Goal: Task Accomplishment & Management: Manage account settings

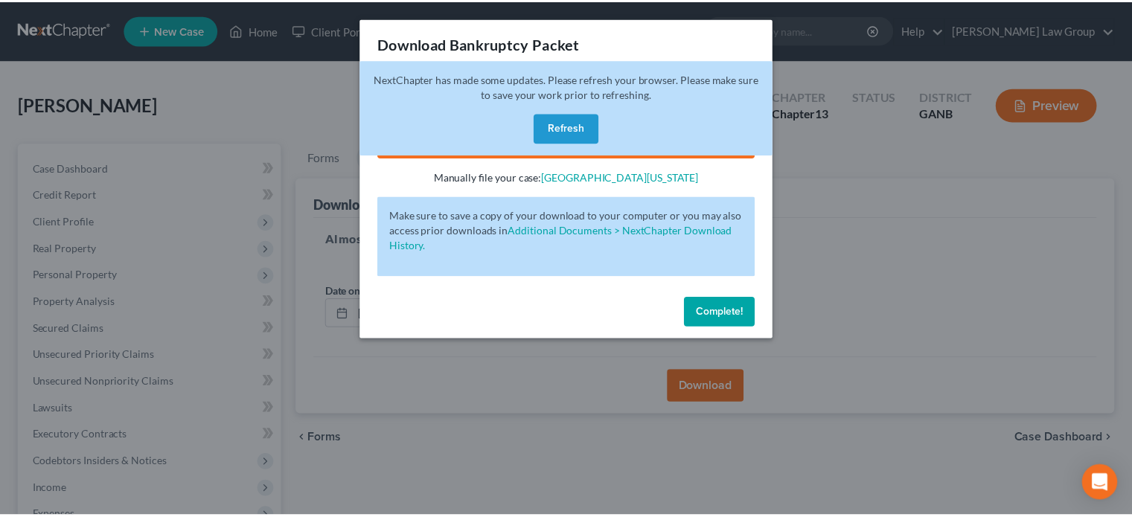
scroll to position [326, 0]
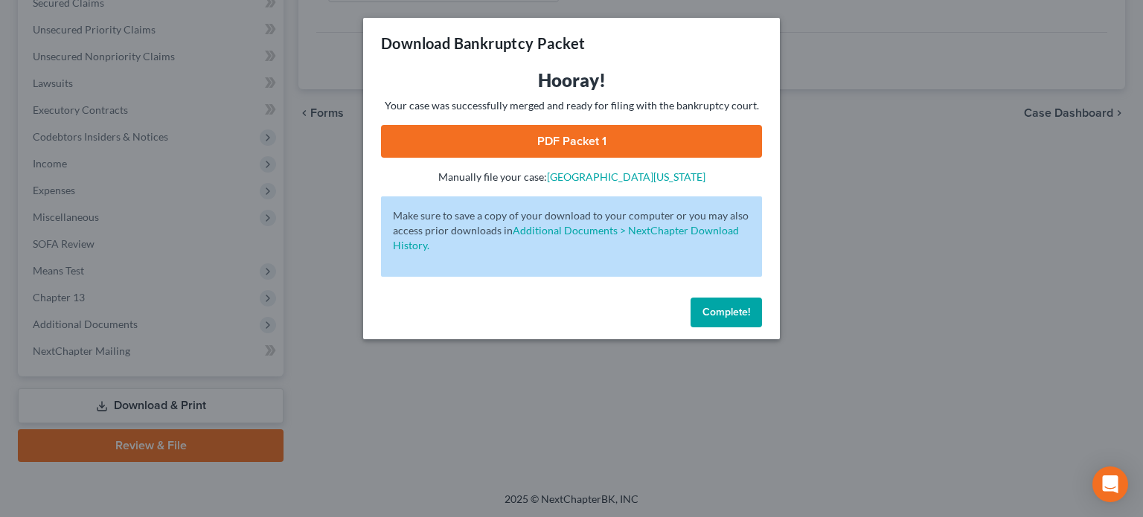
click at [735, 306] on span "Complete!" at bounding box center [727, 312] width 48 height 13
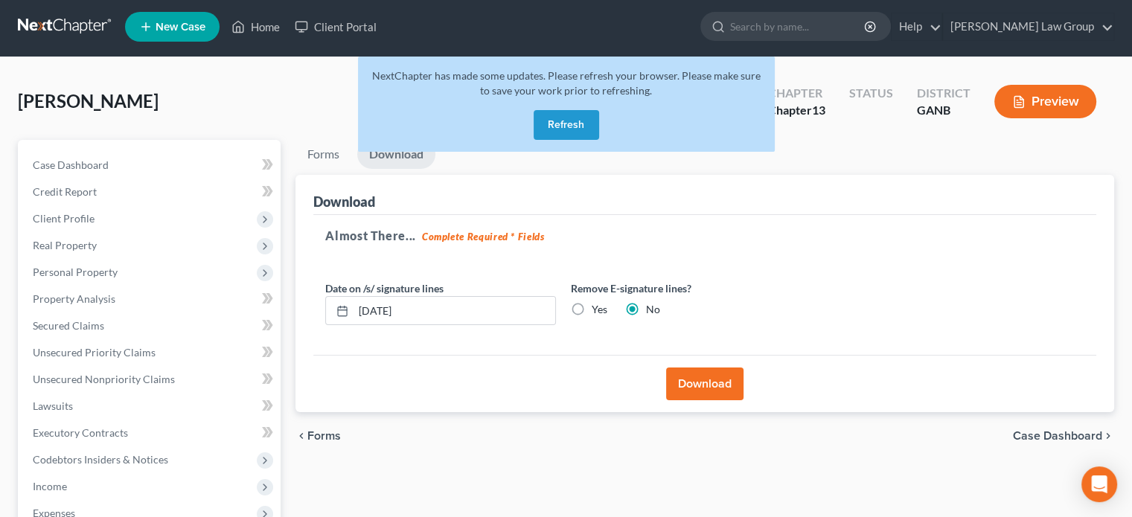
scroll to position [0, 0]
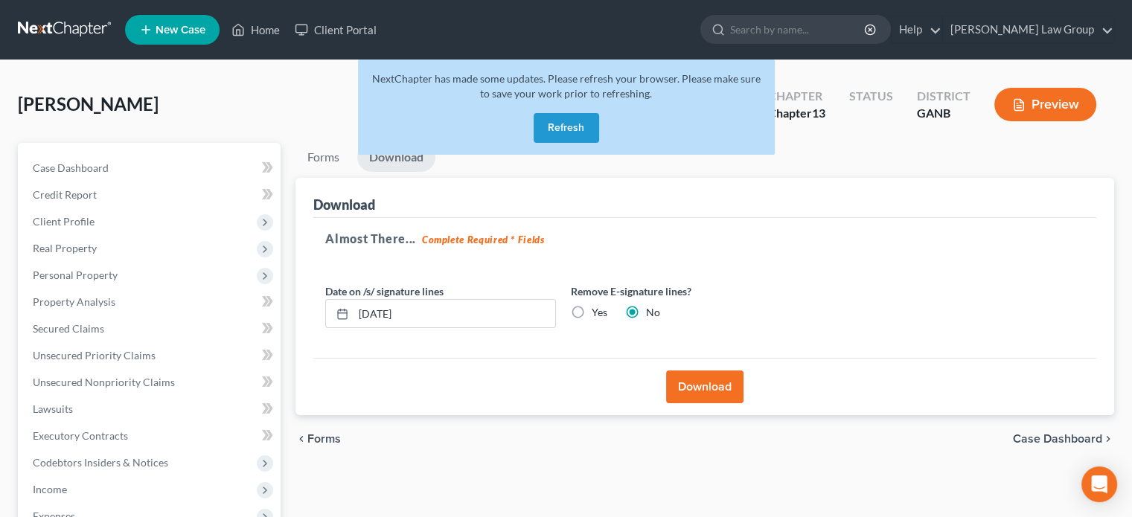
click at [581, 129] on button "Refresh" at bounding box center [566, 128] width 65 height 30
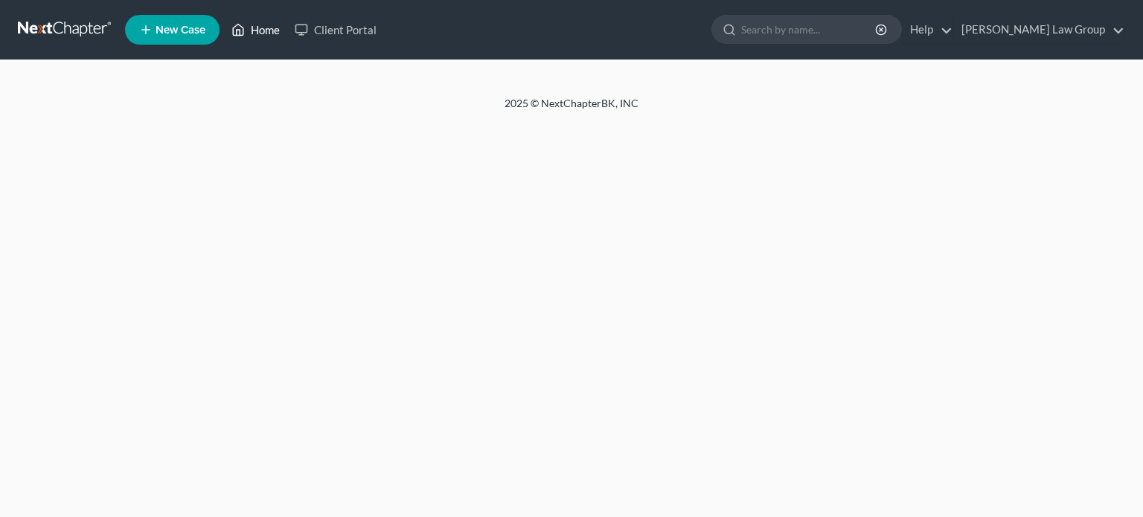
click at [267, 31] on link "Home" at bounding box center [255, 29] width 63 height 27
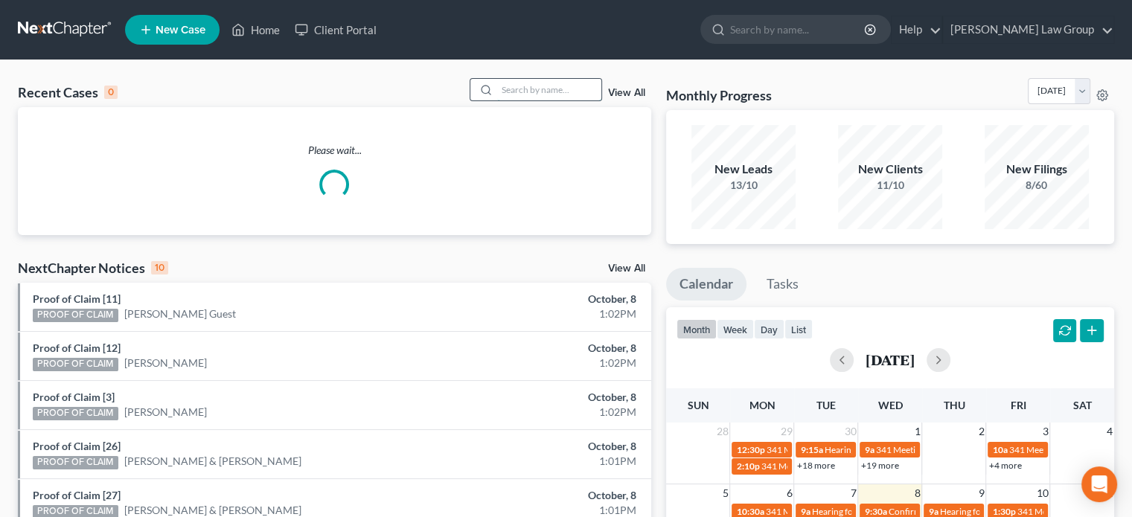
click at [563, 95] on input "search" at bounding box center [549, 90] width 104 height 22
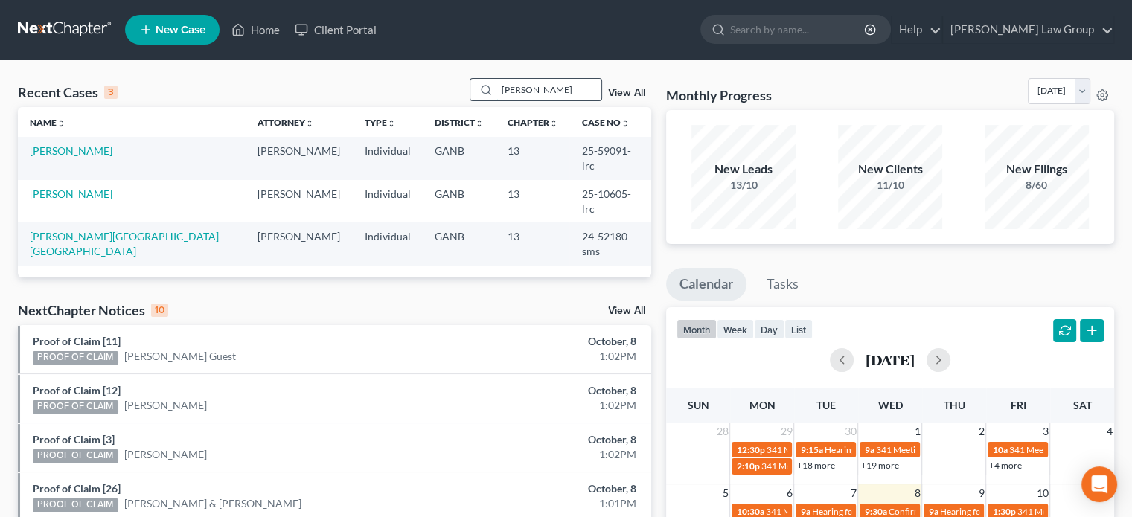
click at [542, 92] on input "[PERSON_NAME]" at bounding box center [549, 90] width 104 height 22
type input "w"
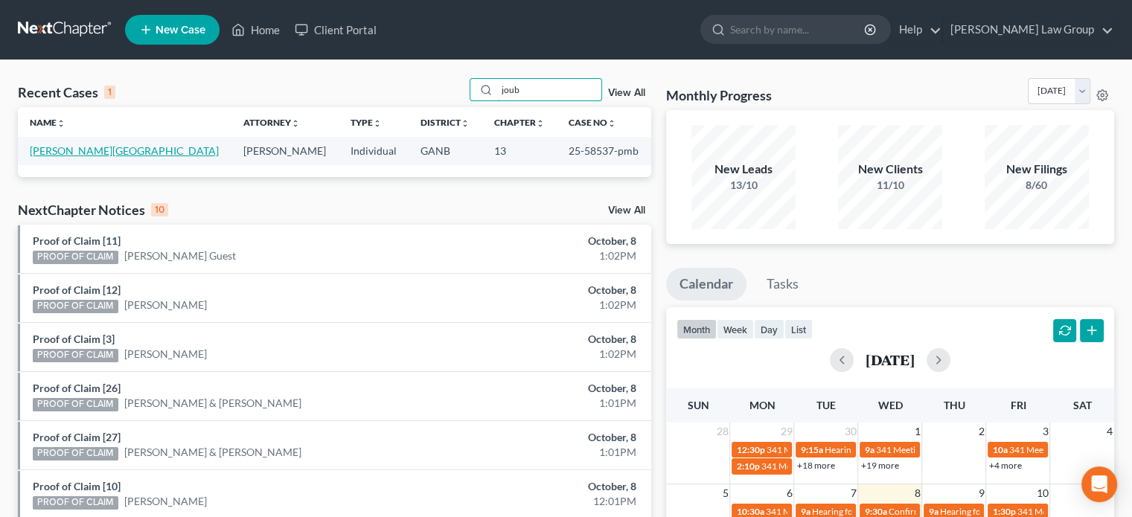
type input "joub"
click at [74, 153] on link "[PERSON_NAME][GEOGRAPHIC_DATA]" at bounding box center [124, 150] width 189 height 13
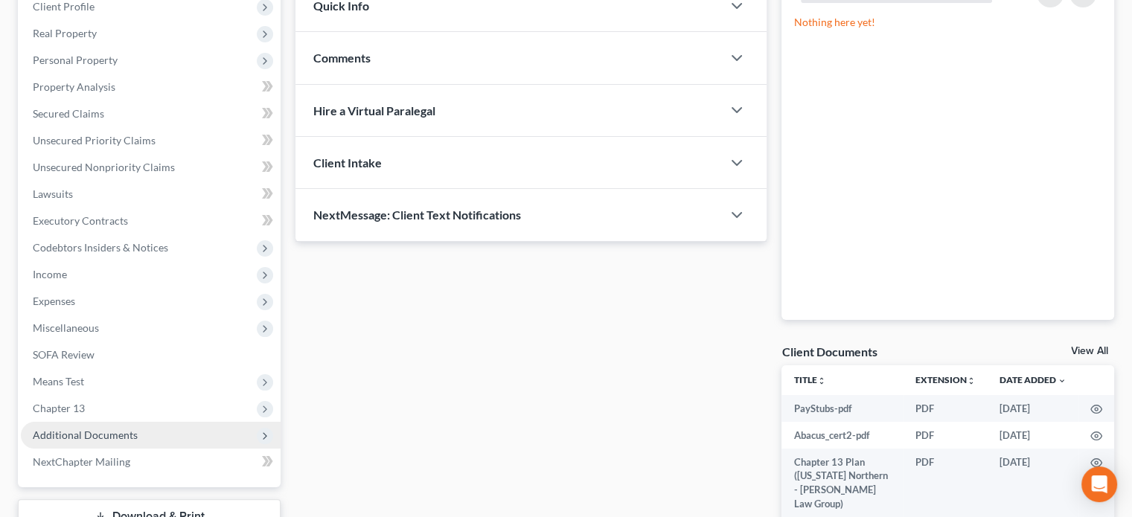
scroll to position [298, 0]
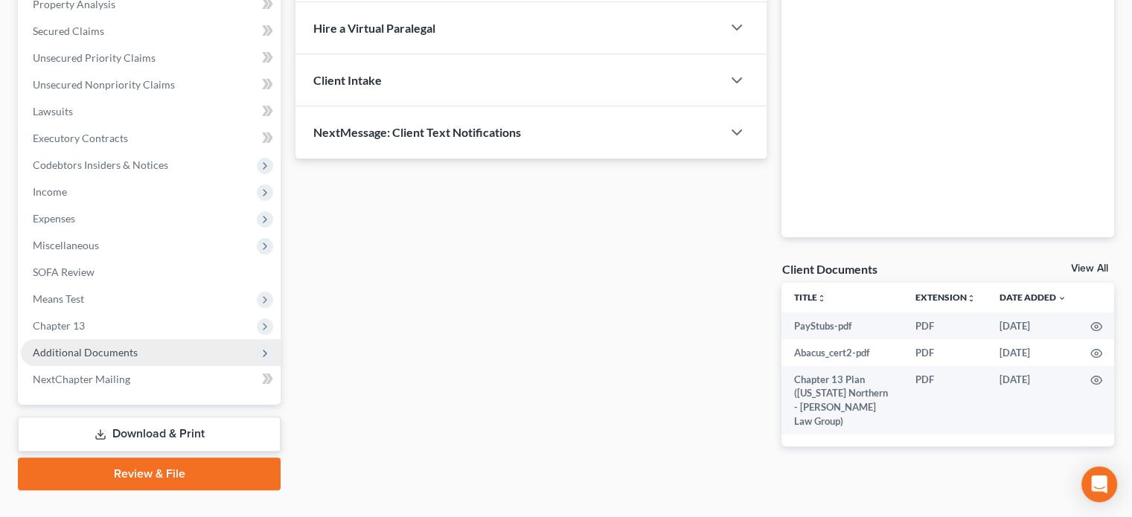
click at [109, 351] on span "Additional Documents" at bounding box center [85, 352] width 105 height 13
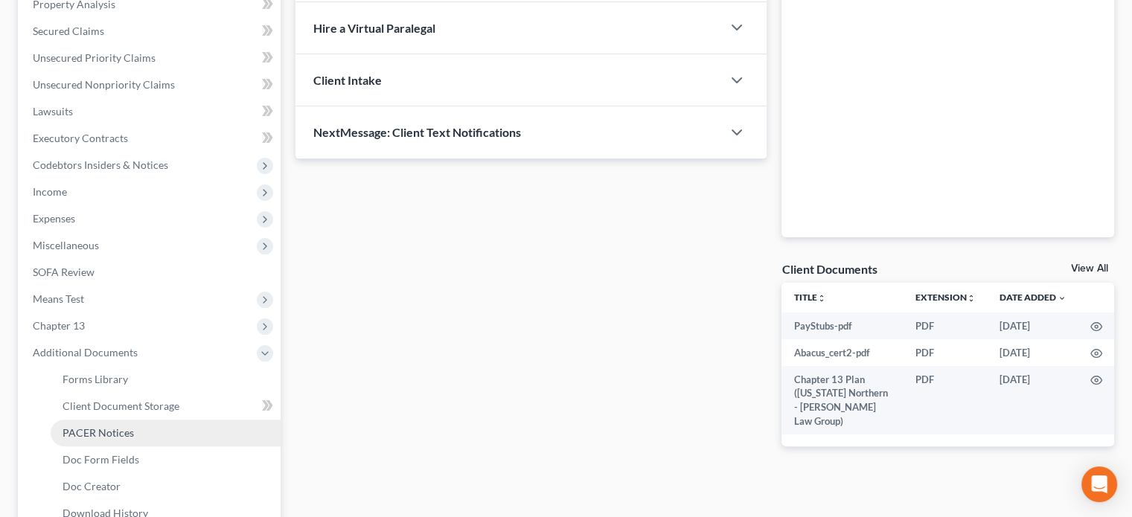
click at [118, 428] on span "PACER Notices" at bounding box center [98, 432] width 71 height 13
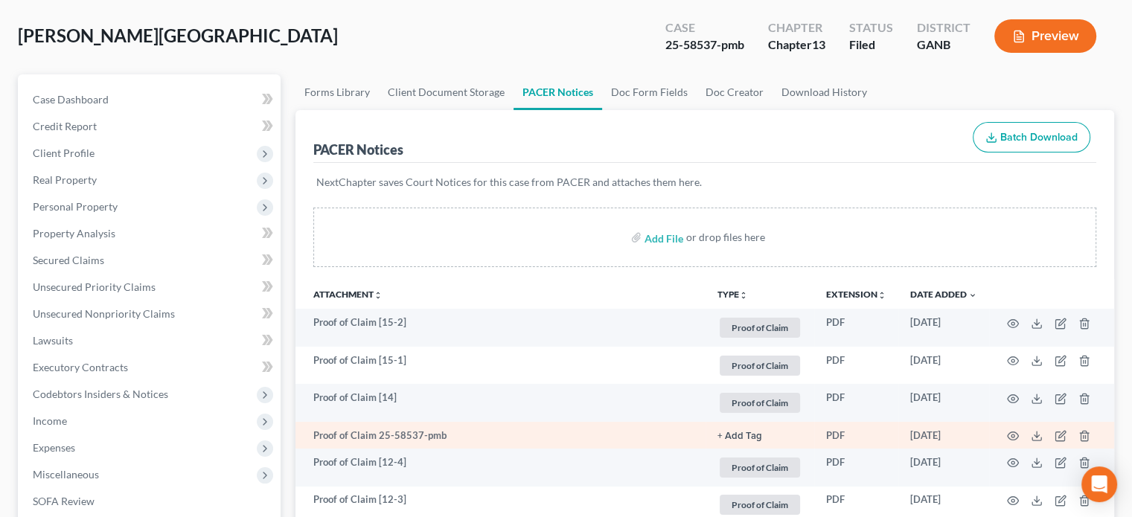
scroll to position [74, 0]
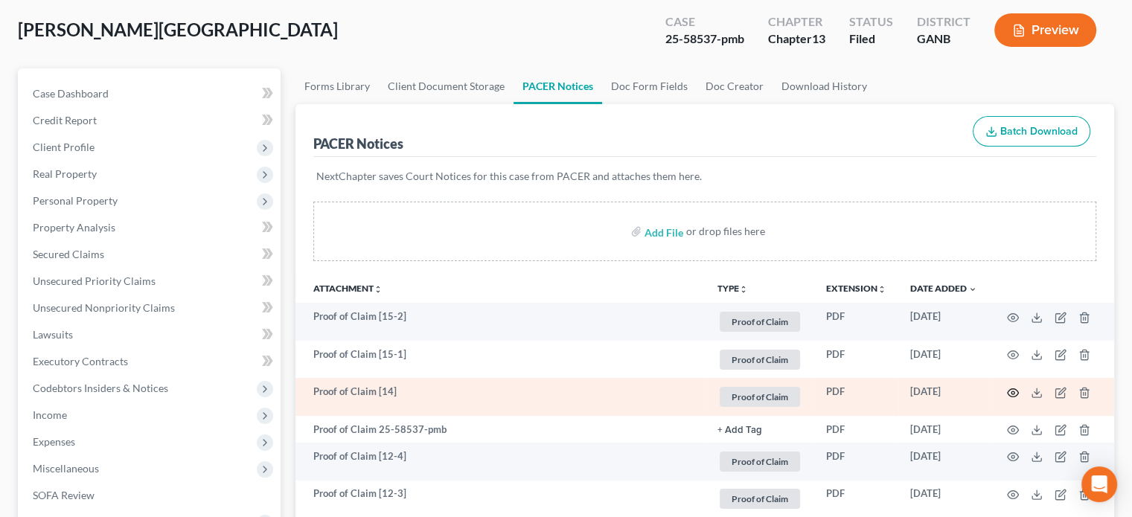
click at [1010, 387] on icon "button" at bounding box center [1013, 393] width 12 height 12
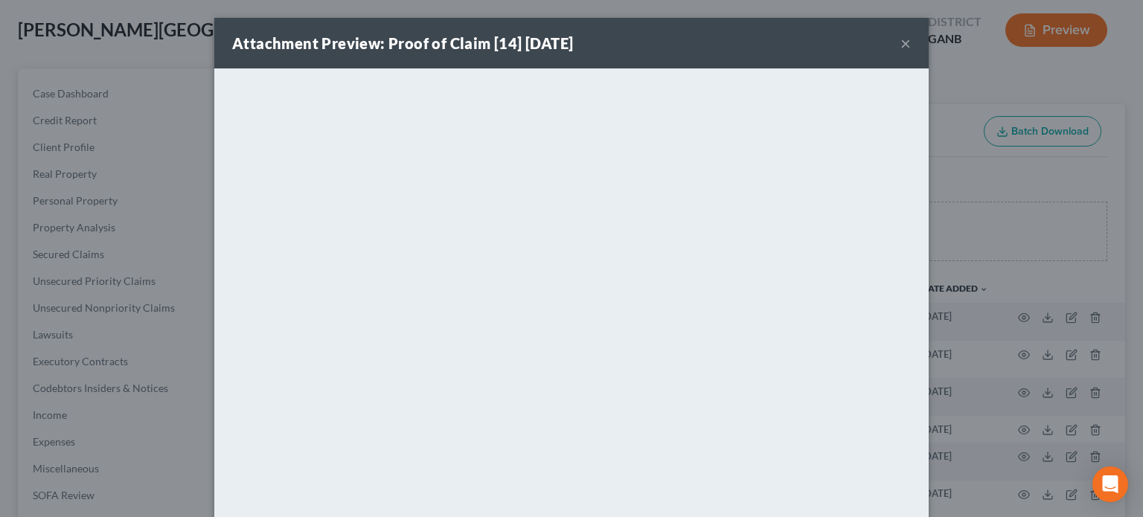
click at [901, 42] on button "×" at bounding box center [906, 43] width 10 height 18
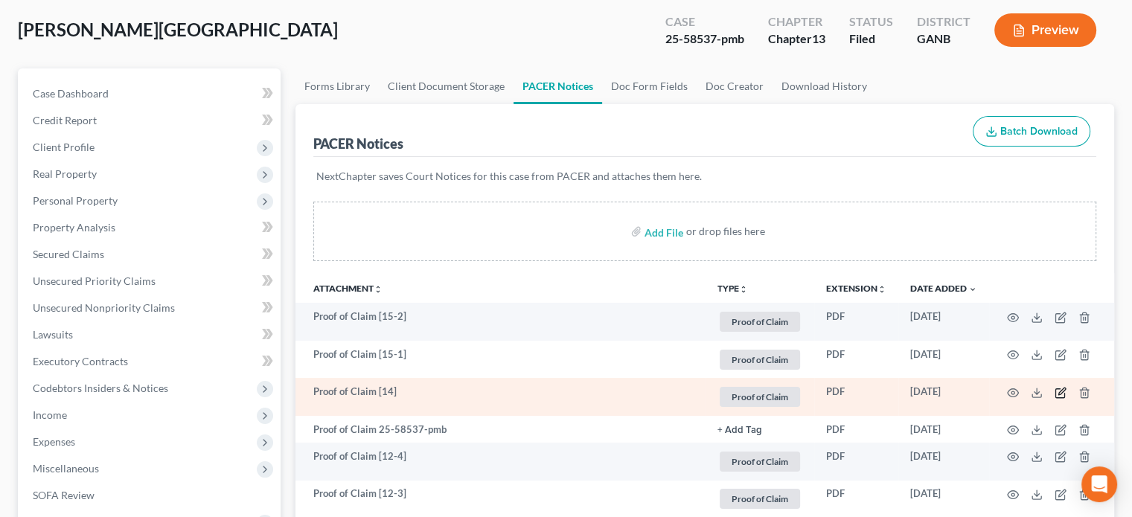
click at [1061, 387] on icon "button" at bounding box center [1061, 393] width 12 height 12
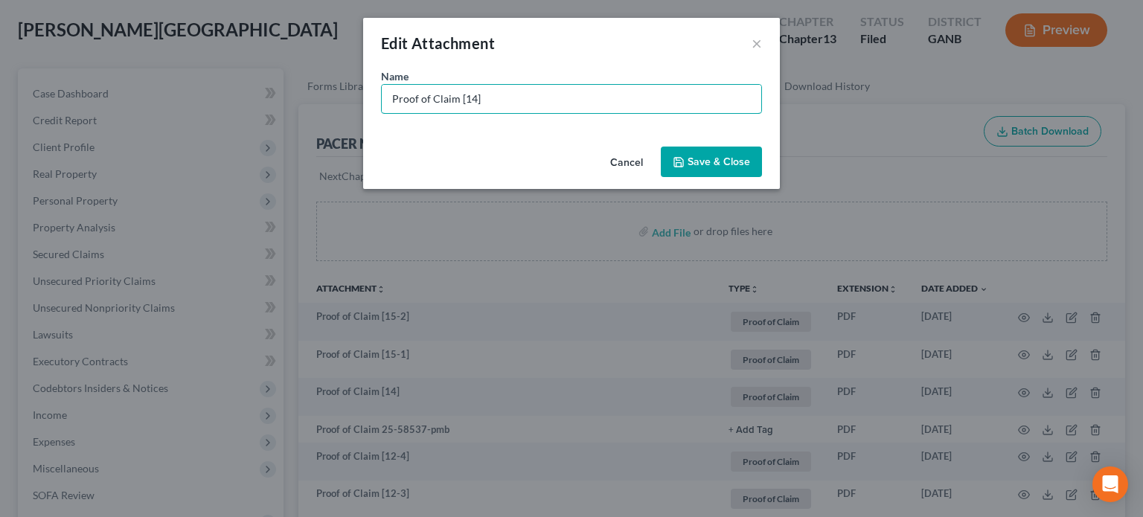
drag, startPoint x: 489, startPoint y: 92, endPoint x: 0, endPoint y: 80, distance: 489.1
click at [0, 80] on div "Edit Attachment × Name * Proof of Claim [14] Cancel Save & Close" at bounding box center [571, 258] width 1143 height 517
type input "POC 14- NewRez, LLC (secured arrears: $12,490.62)"
click at [706, 167] on span "Save & Close" at bounding box center [719, 162] width 63 height 13
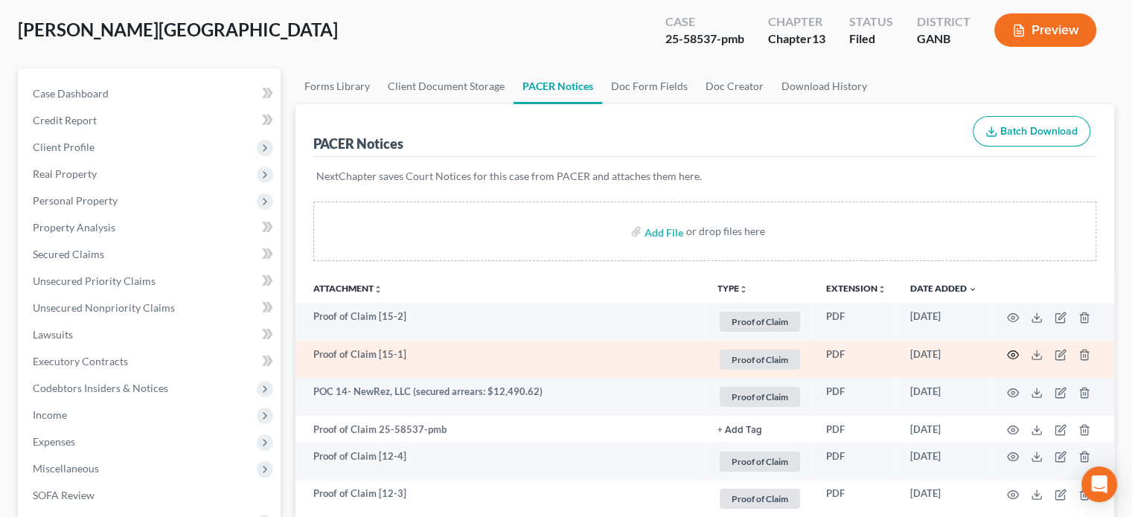
click at [1015, 356] on icon "button" at bounding box center [1013, 355] width 12 height 12
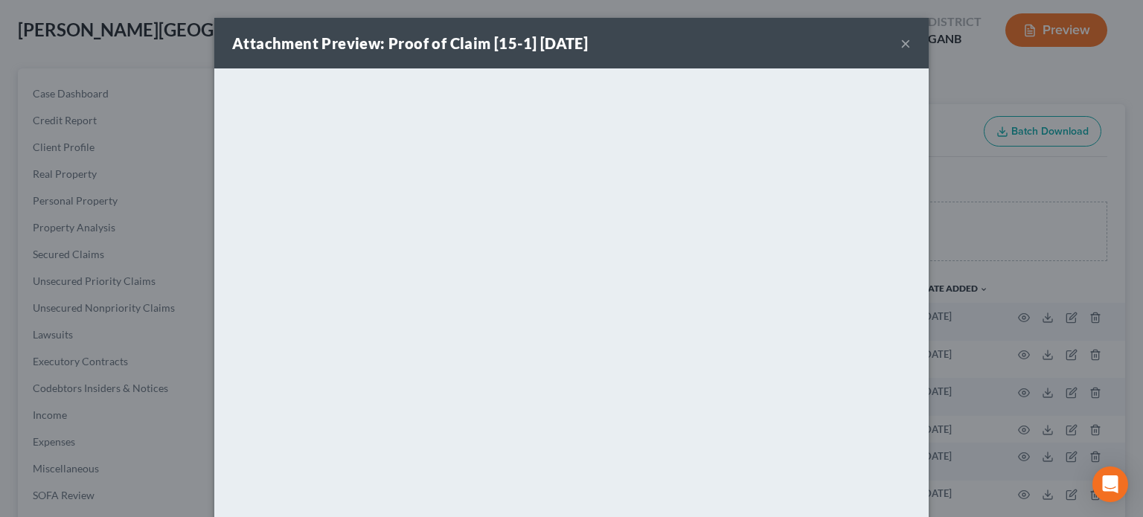
click at [901, 41] on button "×" at bounding box center [906, 43] width 10 height 18
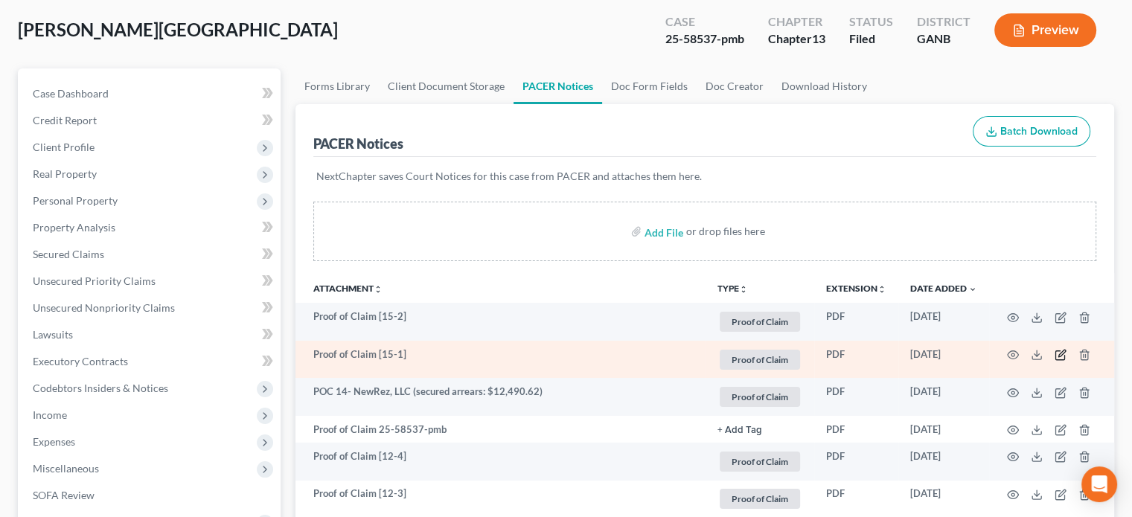
click at [1059, 352] on icon "button" at bounding box center [1061, 355] width 12 height 12
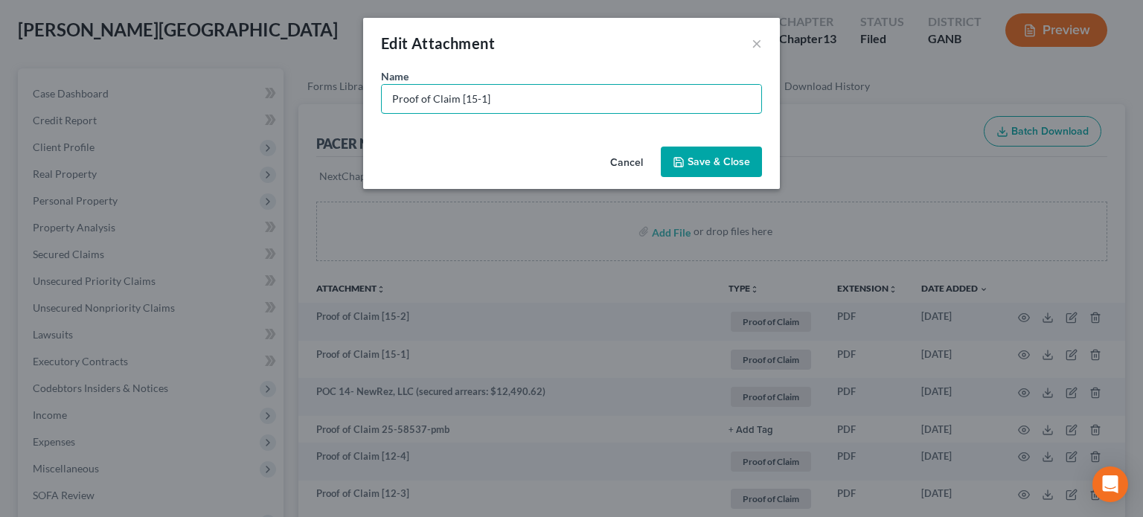
drag, startPoint x: 515, startPoint y: 97, endPoint x: 0, endPoint y: 48, distance: 517.4
click at [0, 48] on div "Edit Attachment × Name * Proof of Claim [15-1] Cancel Save & Close" at bounding box center [571, 258] width 1143 height 517
type input "POC 15-TFI Group, LLC (unsecured $513.84)"
click at [688, 154] on button "Save & Close" at bounding box center [711, 162] width 101 height 31
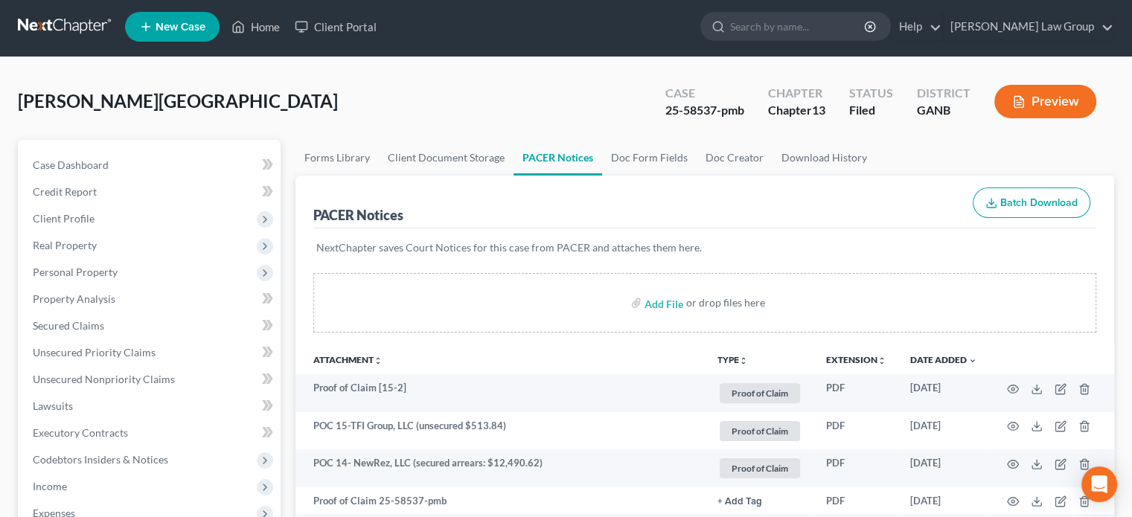
scroll to position [0, 0]
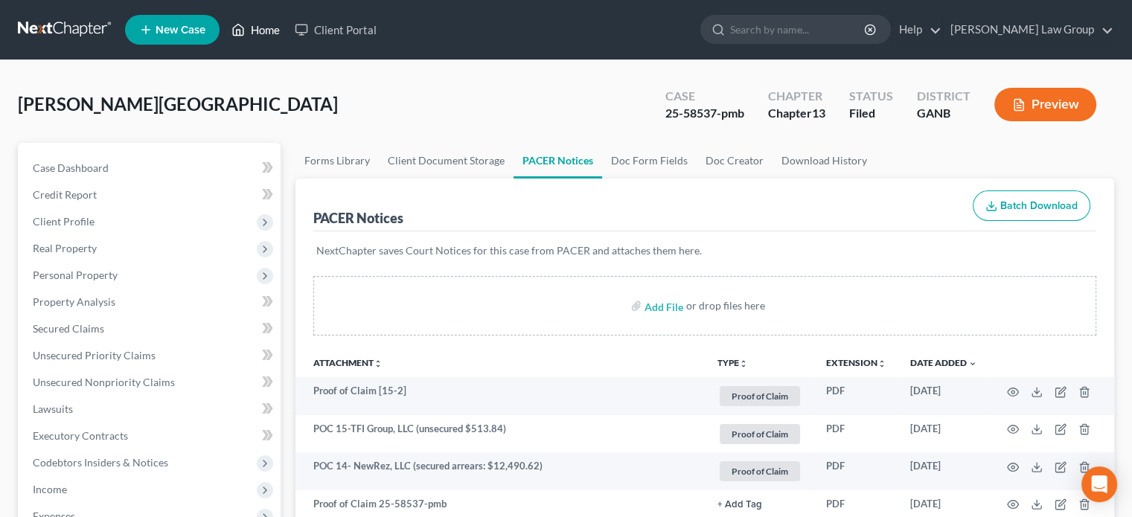
click at [259, 25] on link "Home" at bounding box center [255, 29] width 63 height 27
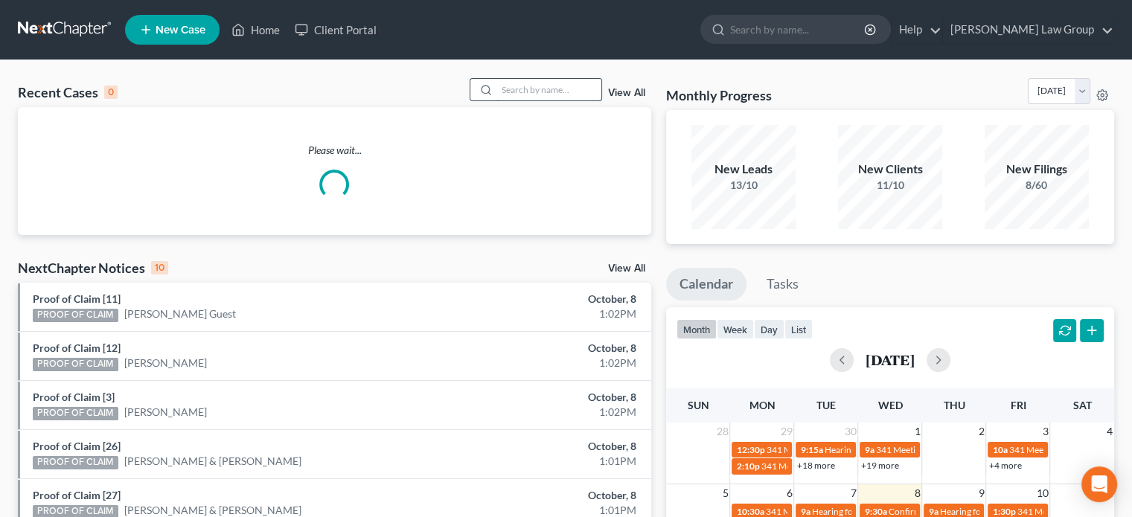
click at [521, 87] on input "search" at bounding box center [549, 90] width 104 height 22
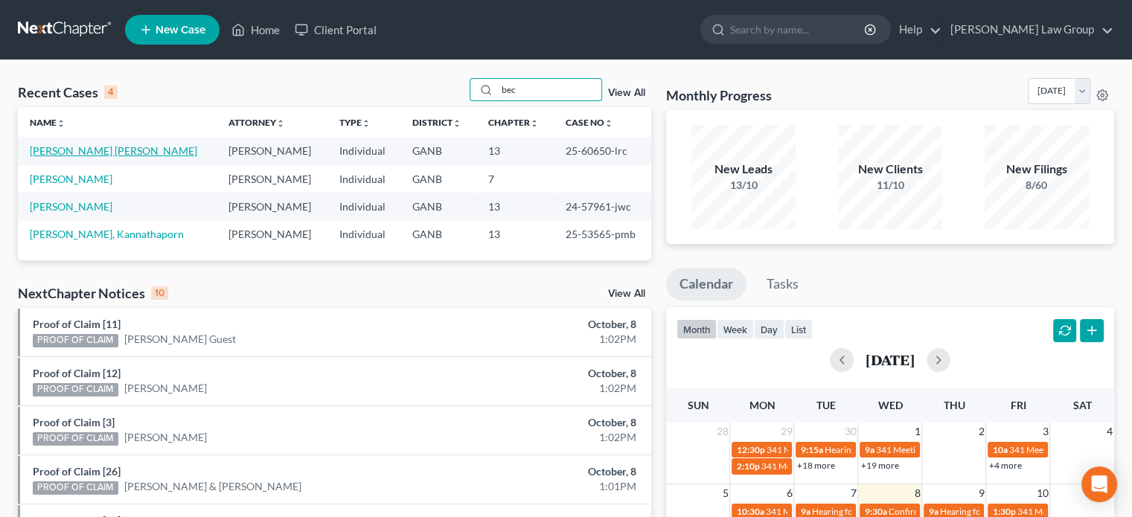
type input "bec"
click at [107, 152] on link "[PERSON_NAME] [PERSON_NAME]" at bounding box center [113, 150] width 167 height 13
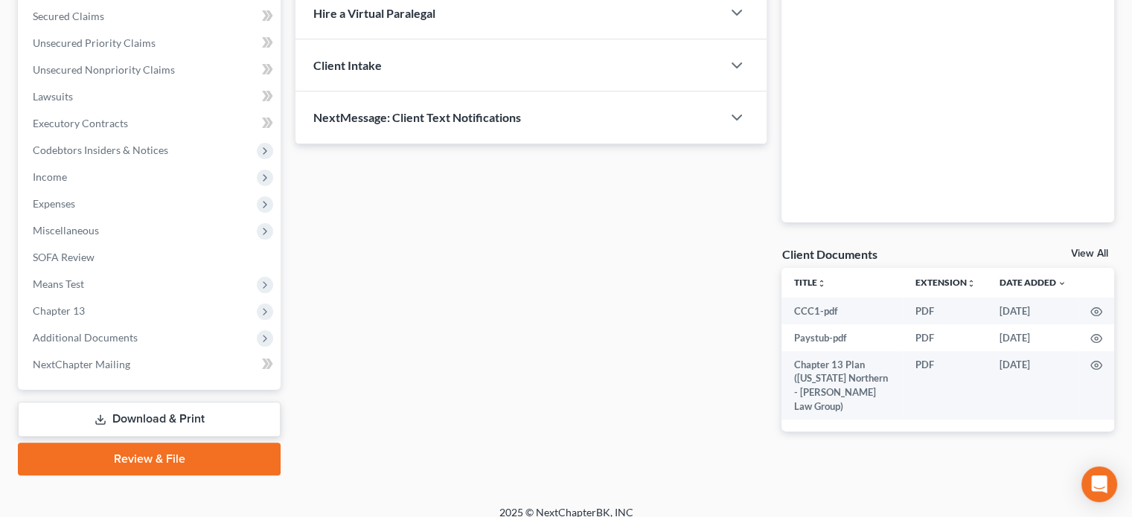
scroll to position [326, 0]
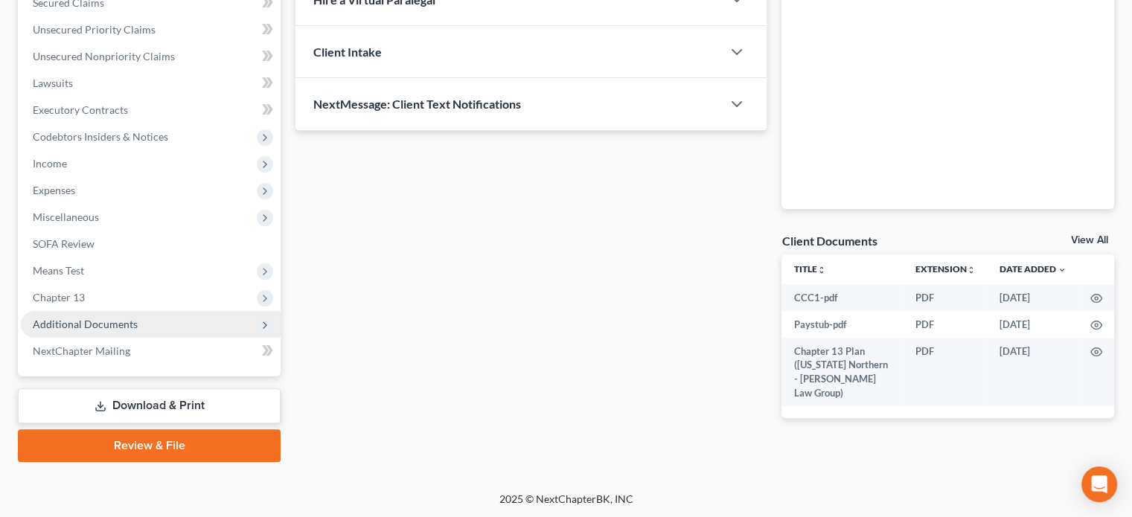
click at [80, 324] on span "Additional Documents" at bounding box center [85, 324] width 105 height 13
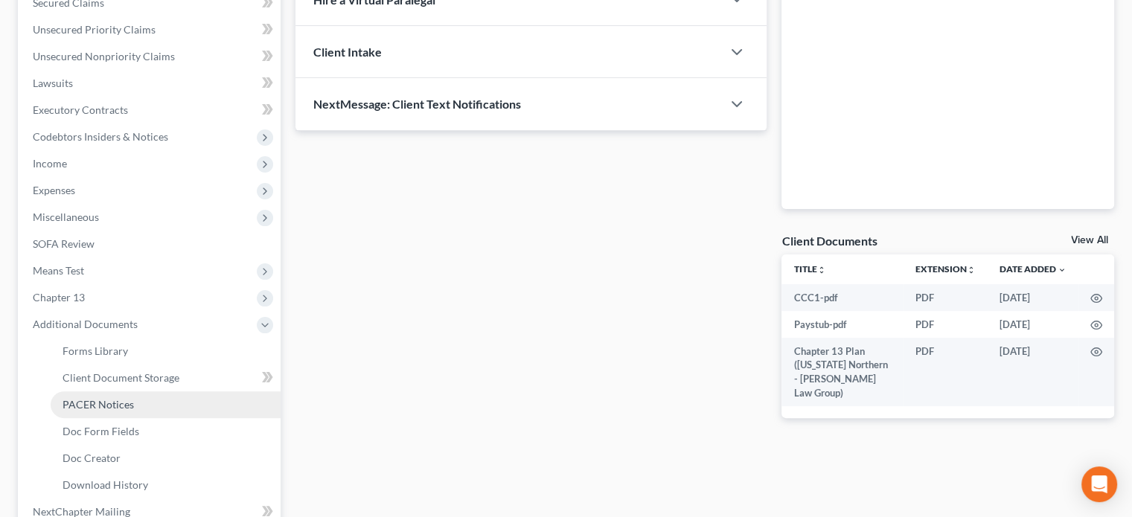
click at [116, 399] on span "PACER Notices" at bounding box center [98, 404] width 71 height 13
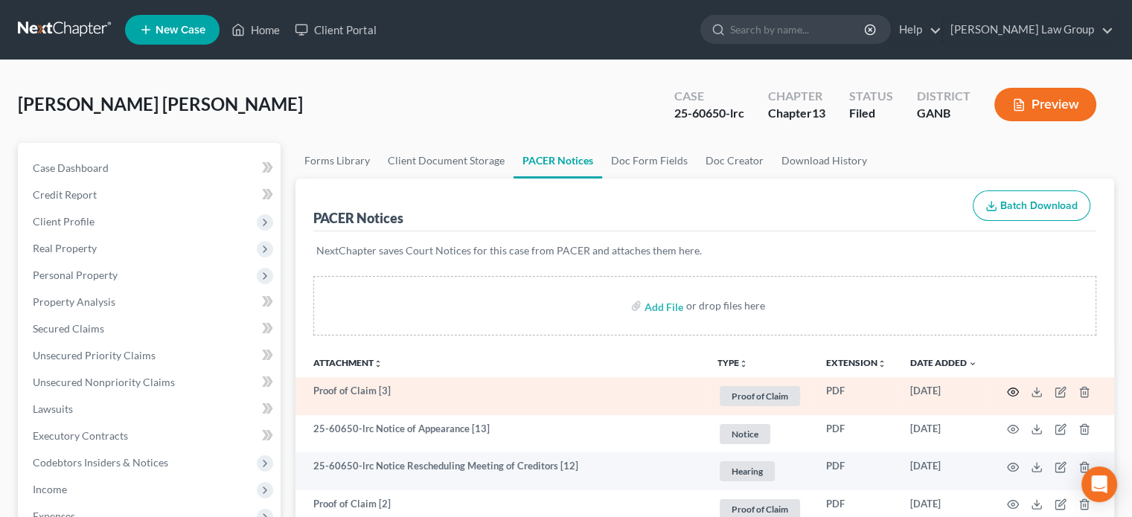
click at [1011, 391] on circle "button" at bounding box center [1012, 392] width 3 height 3
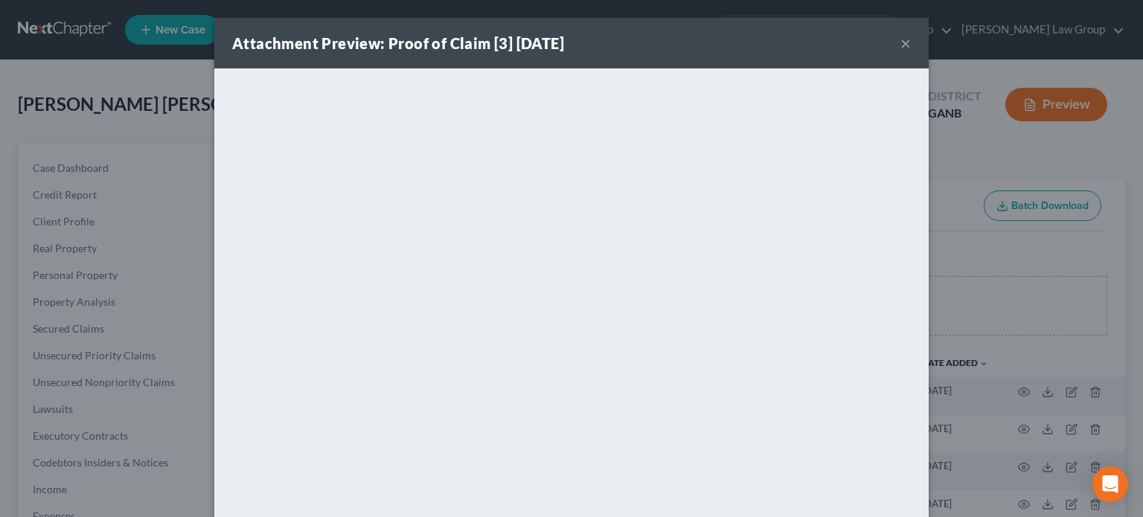
click at [901, 42] on button "×" at bounding box center [906, 43] width 10 height 18
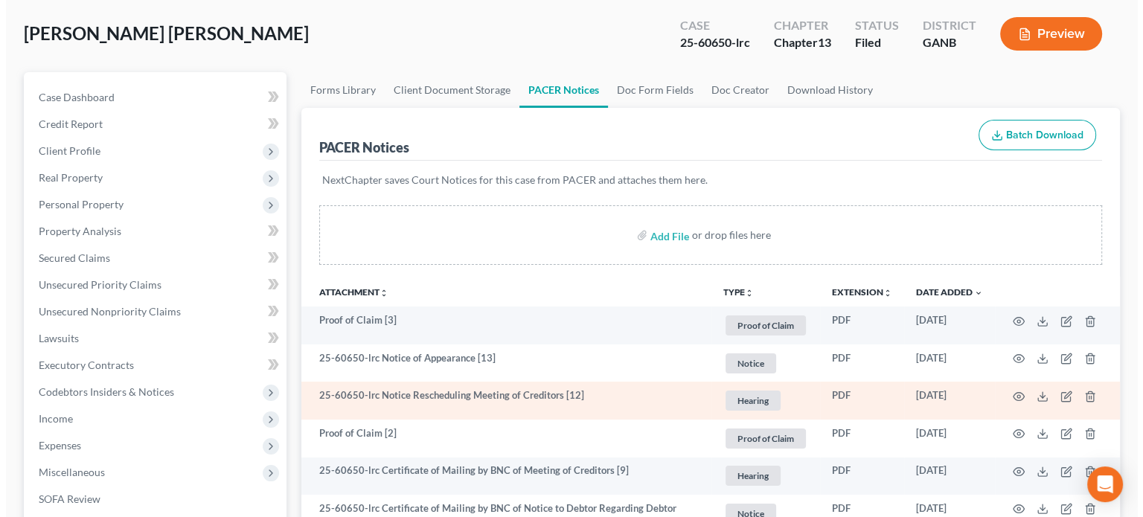
scroll to position [74, 0]
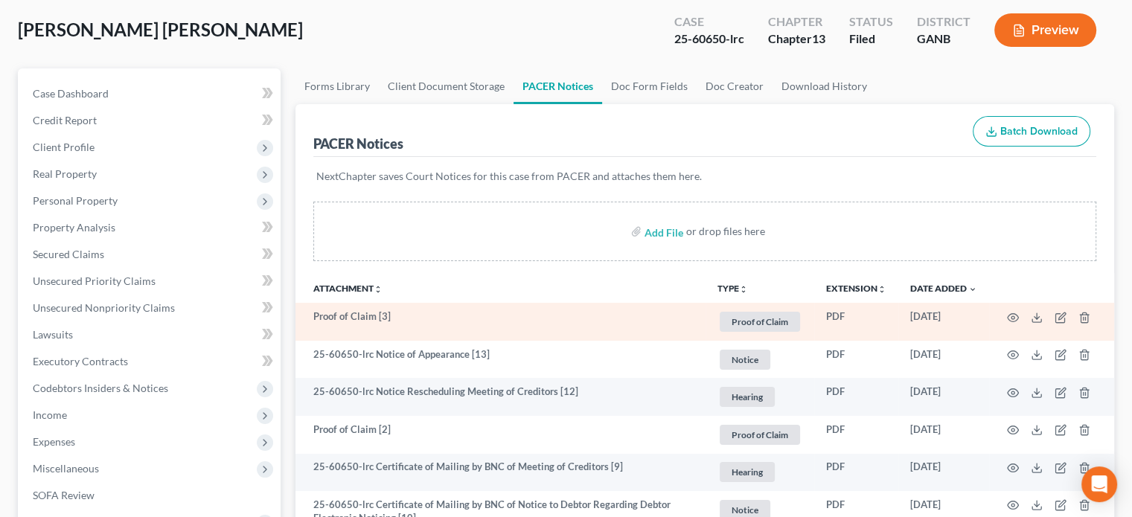
click at [361, 315] on td "Proof of Claim [3]" at bounding box center [500, 322] width 410 height 38
click at [1013, 316] on circle "button" at bounding box center [1012, 317] width 3 height 3
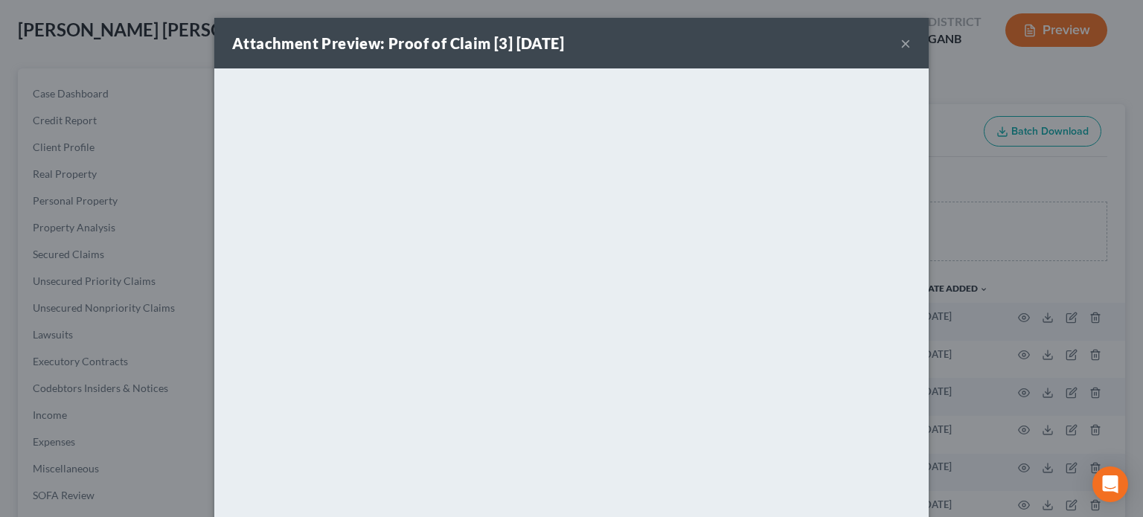
click at [901, 38] on button "×" at bounding box center [906, 43] width 10 height 18
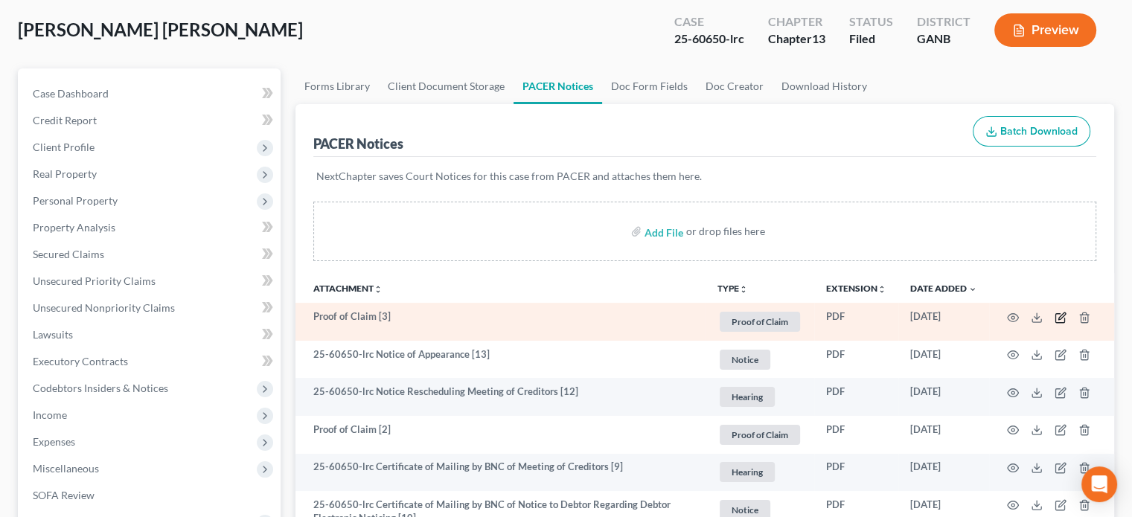
click at [1058, 315] on icon "button" at bounding box center [1061, 318] width 12 height 12
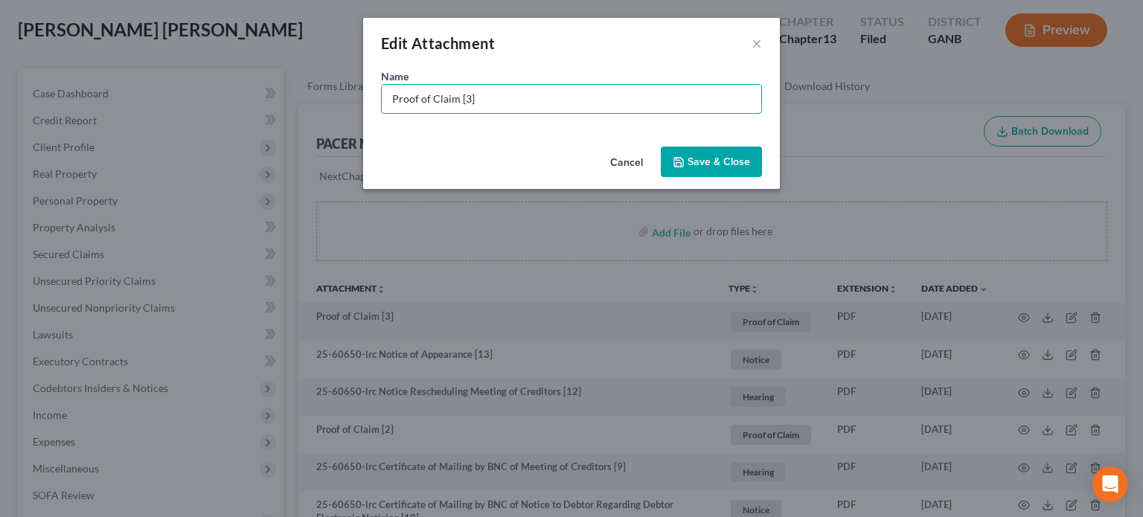
drag, startPoint x: 243, startPoint y: 83, endPoint x: 0, endPoint y: 48, distance: 245.1
click at [0, 48] on div "Edit Attachment × Name * Proof of Claim [3] Cancel Save & Close" at bounding box center [571, 258] width 1143 height 517
type input "POC 3-IRS (unsecured $4,896.73)"
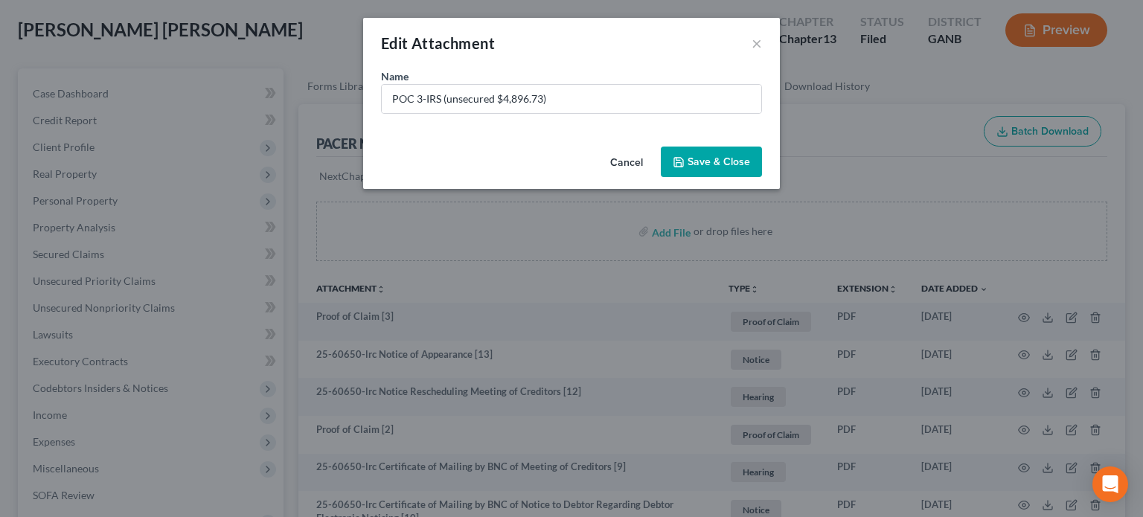
click at [685, 169] on button "Save & Close" at bounding box center [711, 162] width 101 height 31
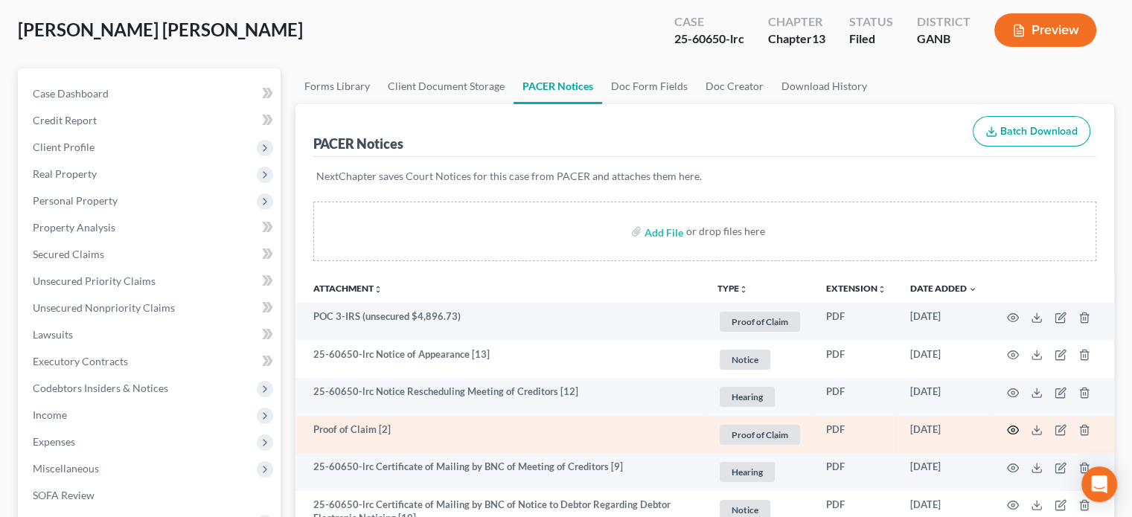
click at [1014, 431] on icon "button" at bounding box center [1013, 430] width 12 height 12
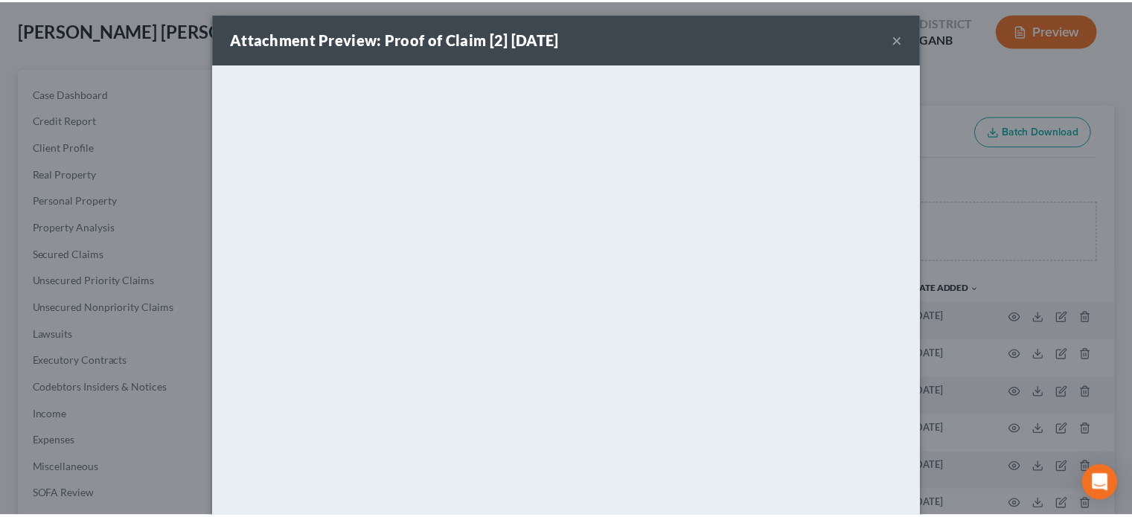
scroll to position [0, 0]
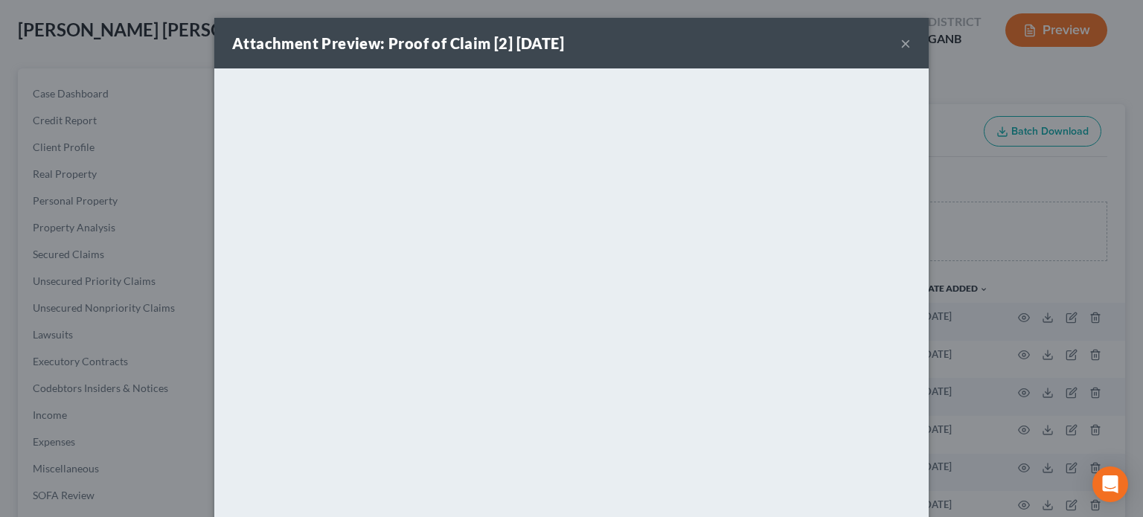
click at [893, 32] on div "Attachment Preview: Proof of Claim [2] [DATE] ×" at bounding box center [571, 43] width 714 height 51
click at [901, 44] on button "×" at bounding box center [906, 43] width 10 height 18
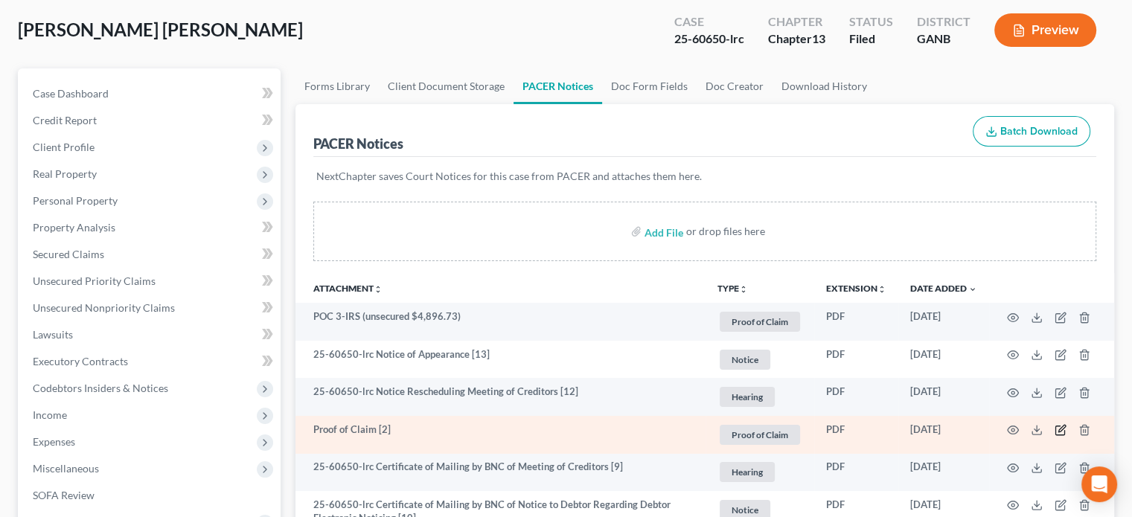
click at [1058, 433] on icon "button" at bounding box center [1061, 430] width 12 height 12
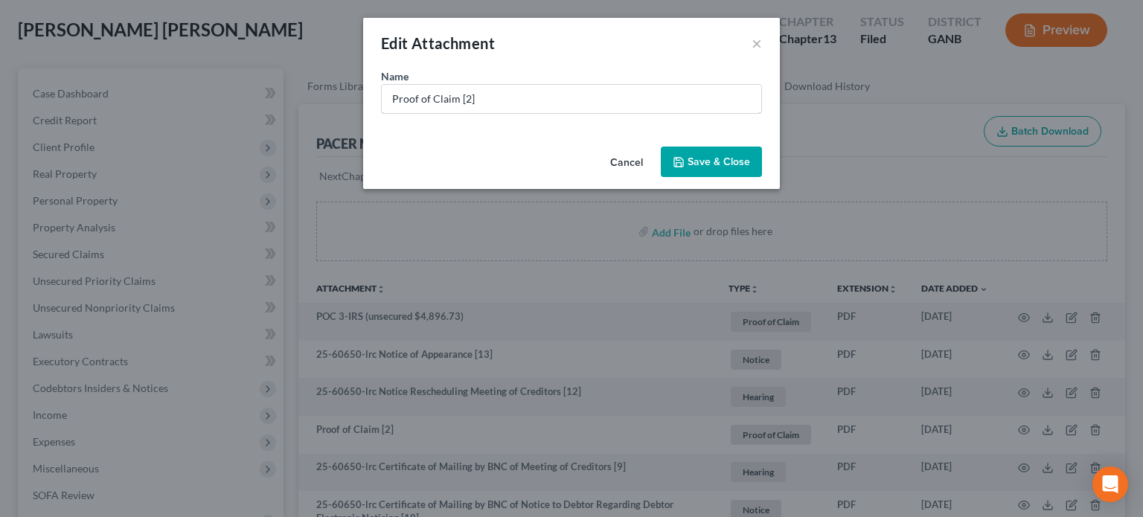
drag, startPoint x: 494, startPoint y: 97, endPoint x: 0, endPoint y: -90, distance: 528.6
click at [0, 0] on html "Home New Case Client Portal [PERSON_NAME] Law Group [EMAIL_ADDRESS][DOMAIN_NAME…" at bounding box center [571, 503] width 1143 height 1155
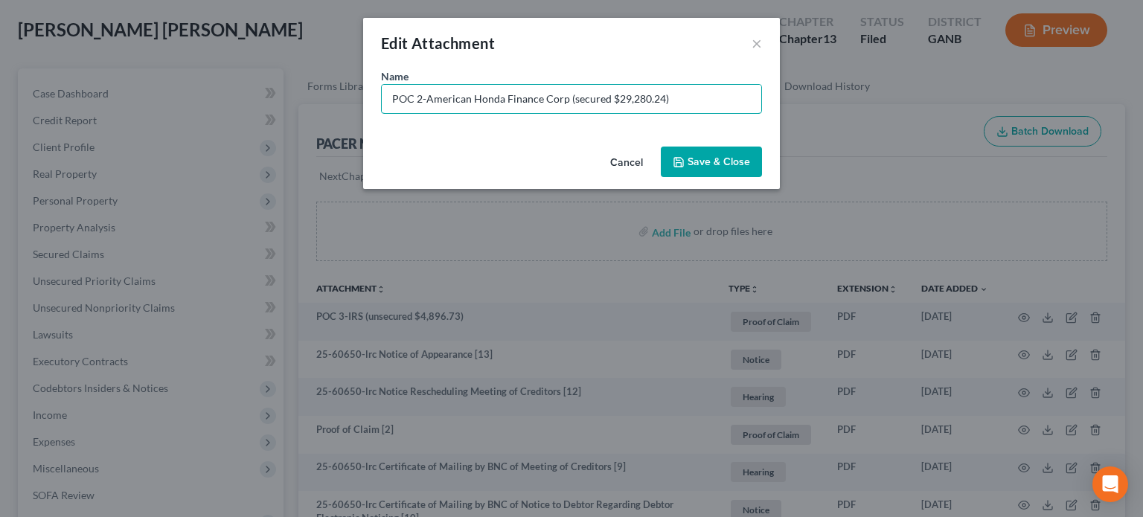
type input "POC 2-American Honda Finance Corp (secured $29,280.24)"
click at [714, 159] on span "Save & Close" at bounding box center [719, 162] width 63 height 13
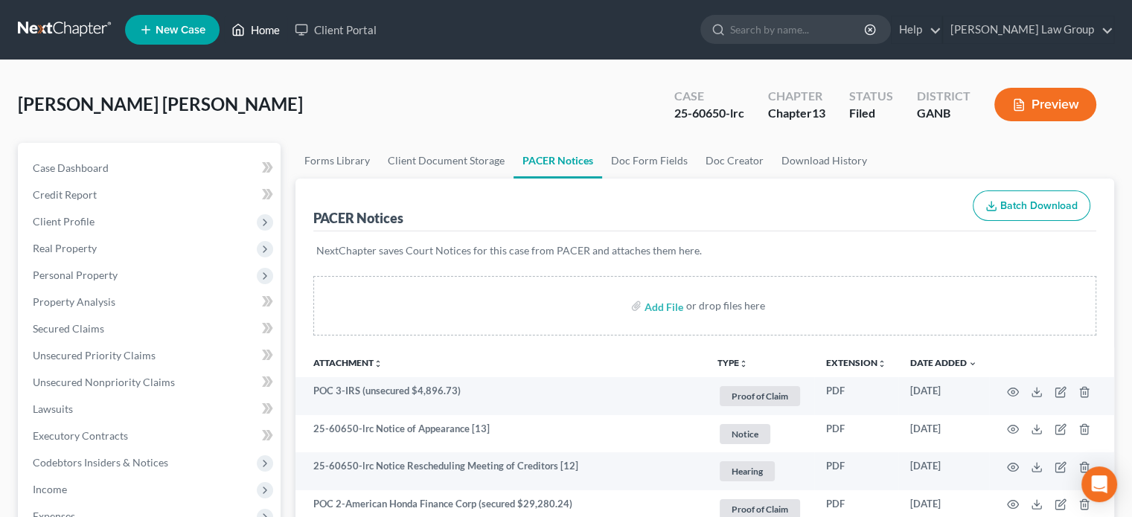
click at [280, 25] on link "Home" at bounding box center [255, 29] width 63 height 27
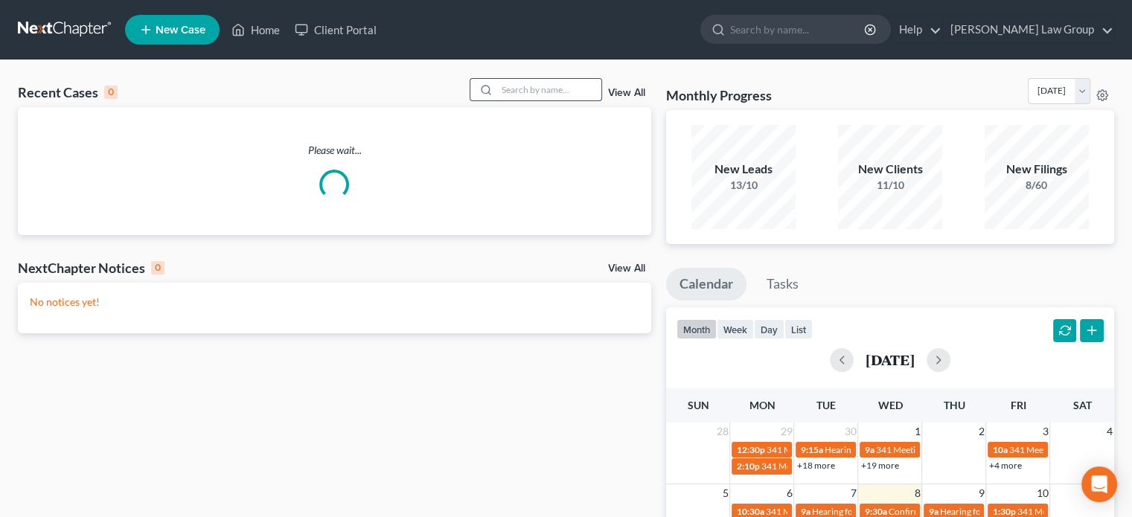
click at [506, 88] on input "search" at bounding box center [549, 90] width 104 height 22
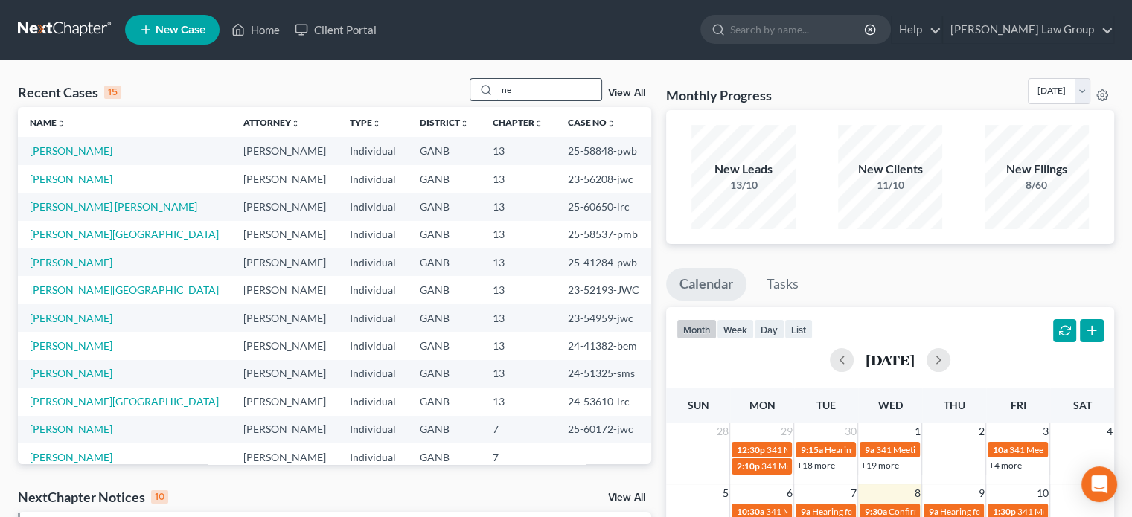
type input "n"
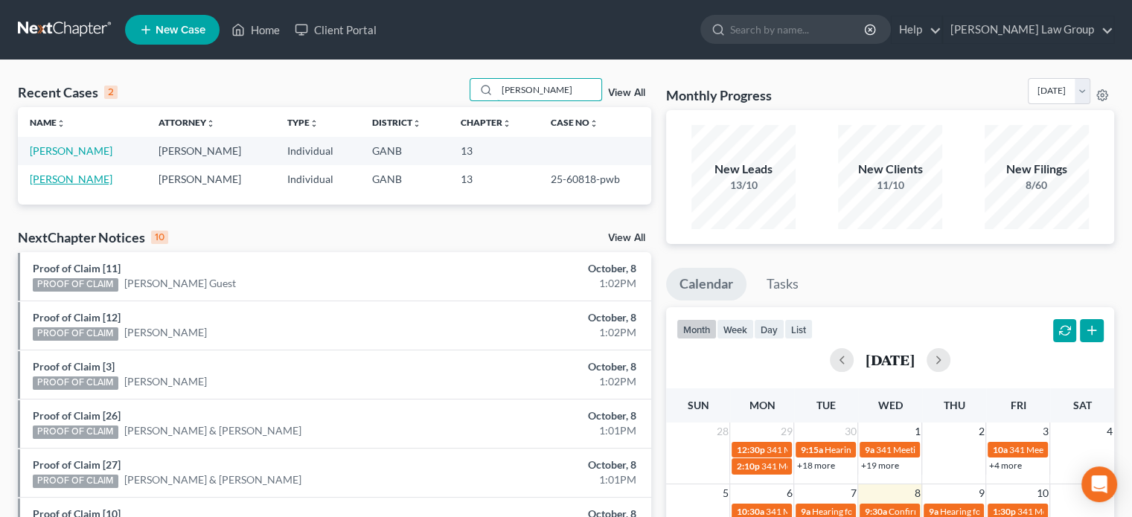
type input "[PERSON_NAME]"
click at [63, 176] on link "[PERSON_NAME]" at bounding box center [71, 179] width 83 height 13
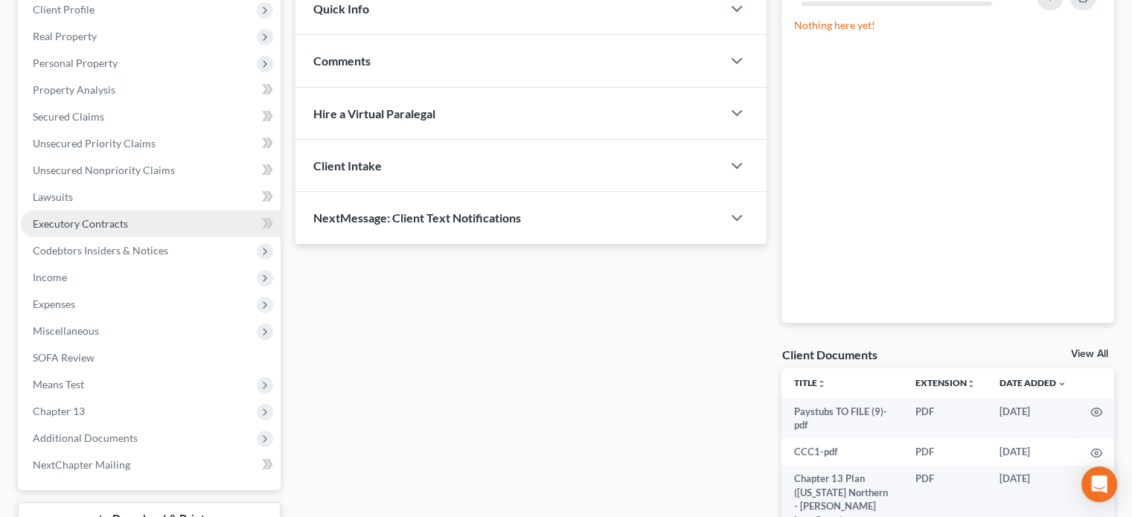
scroll to position [298, 0]
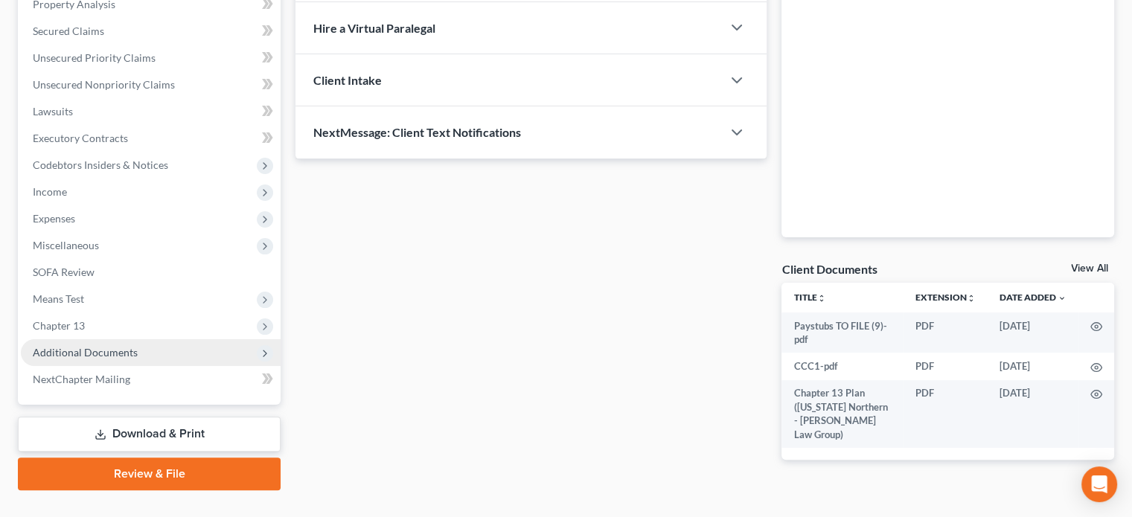
drag, startPoint x: 103, startPoint y: 351, endPoint x: 135, endPoint y: 362, distance: 33.9
click at [103, 351] on span "Additional Documents" at bounding box center [85, 352] width 105 height 13
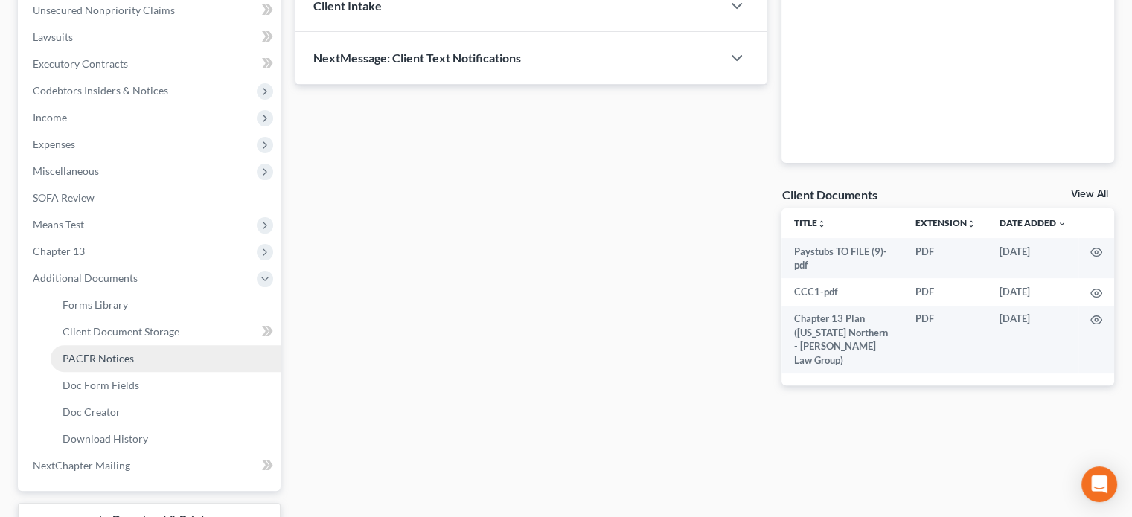
click at [106, 356] on span "PACER Notices" at bounding box center [98, 358] width 71 height 13
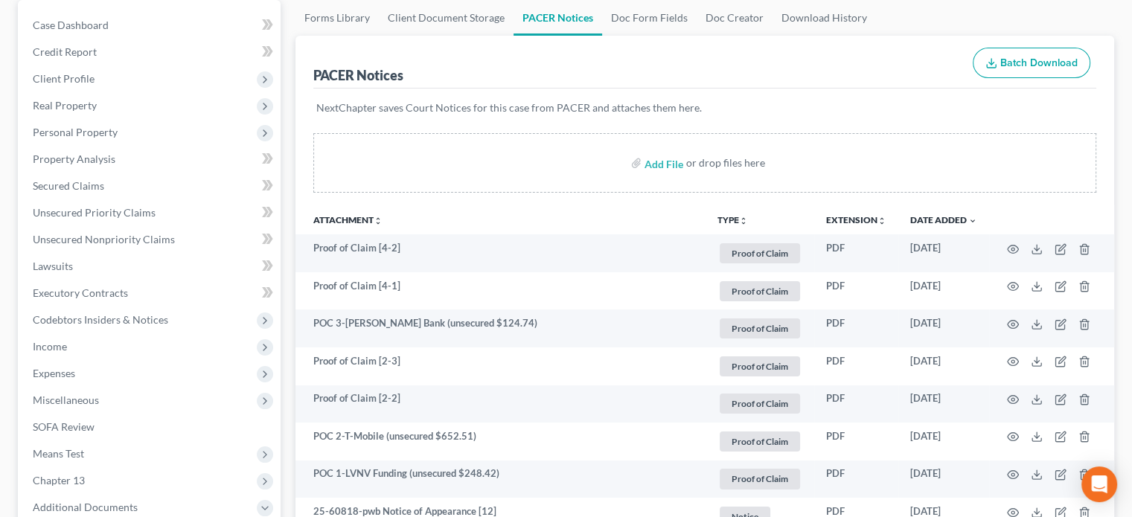
scroll to position [149, 0]
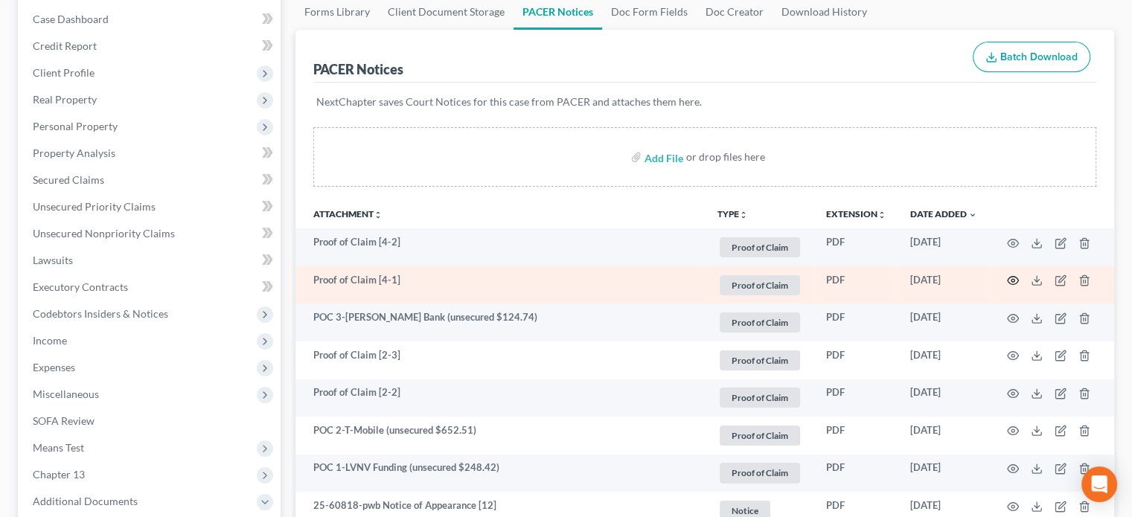
click at [1016, 275] on icon "button" at bounding box center [1013, 281] width 12 height 12
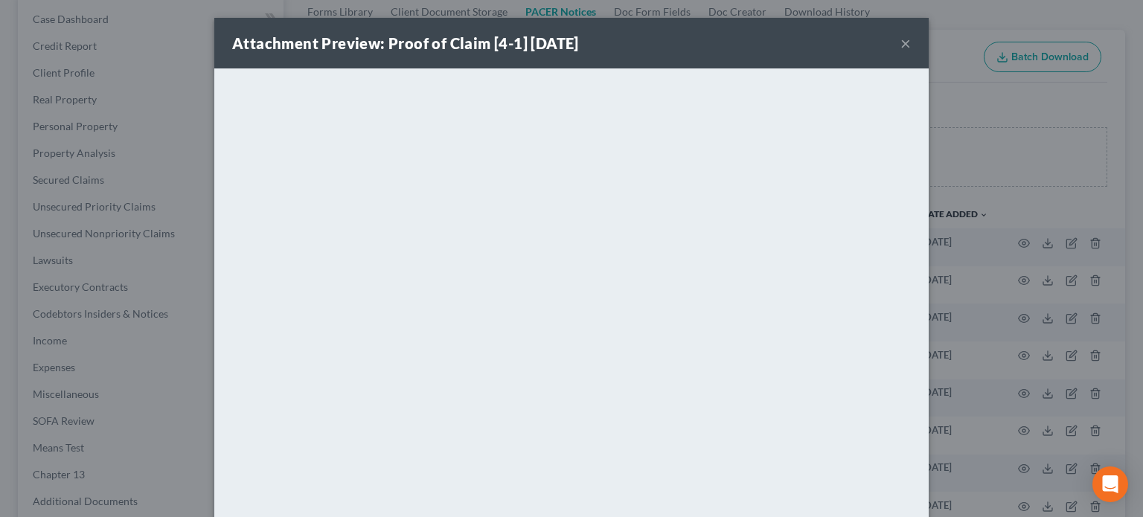
click at [902, 45] on button "×" at bounding box center [906, 43] width 10 height 18
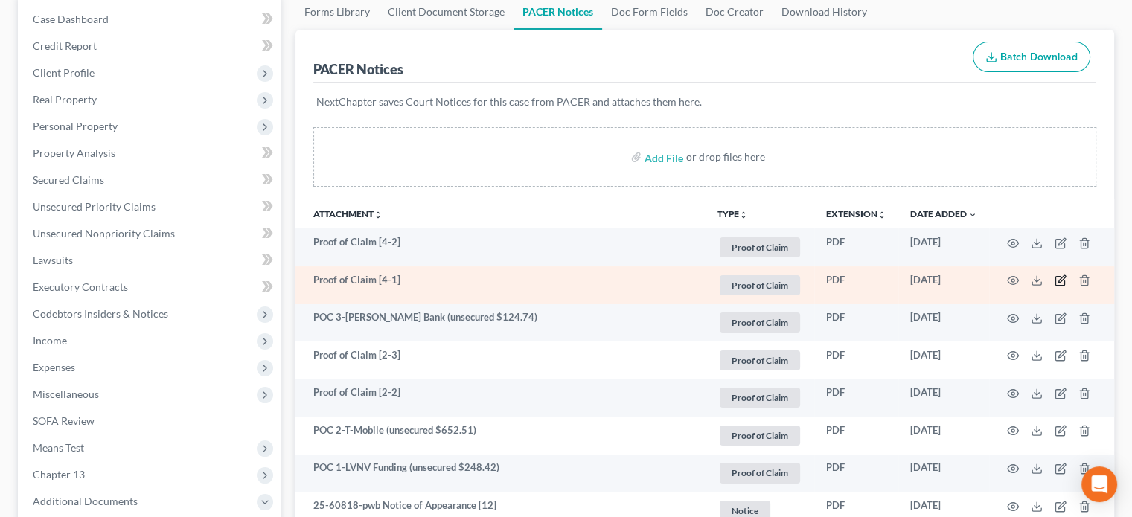
click at [1060, 282] on icon "button" at bounding box center [1061, 281] width 12 height 12
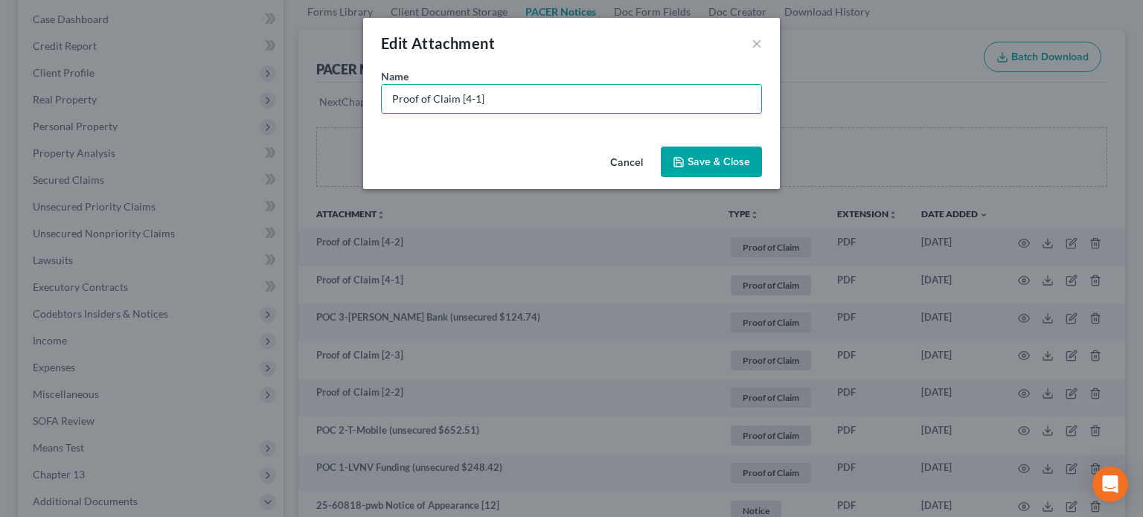
drag, startPoint x: 515, startPoint y: 97, endPoint x: 0, endPoint y: -90, distance: 547.8
click at [0, 0] on html "Home New Case Client Portal [PERSON_NAME] Law Group [EMAIL_ADDRESS][DOMAIN_NAME…" at bounding box center [571, 452] width 1143 height 1203
type input "POC 4- US Dept of ED (unsecured $4,753.73)"
click at [732, 160] on span "Save & Close" at bounding box center [719, 162] width 63 height 13
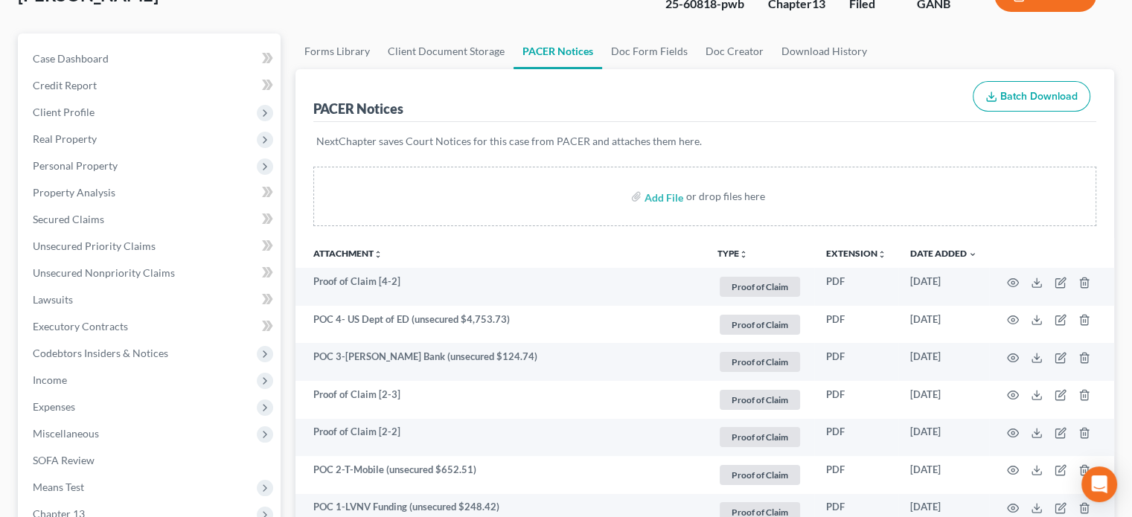
scroll to position [0, 0]
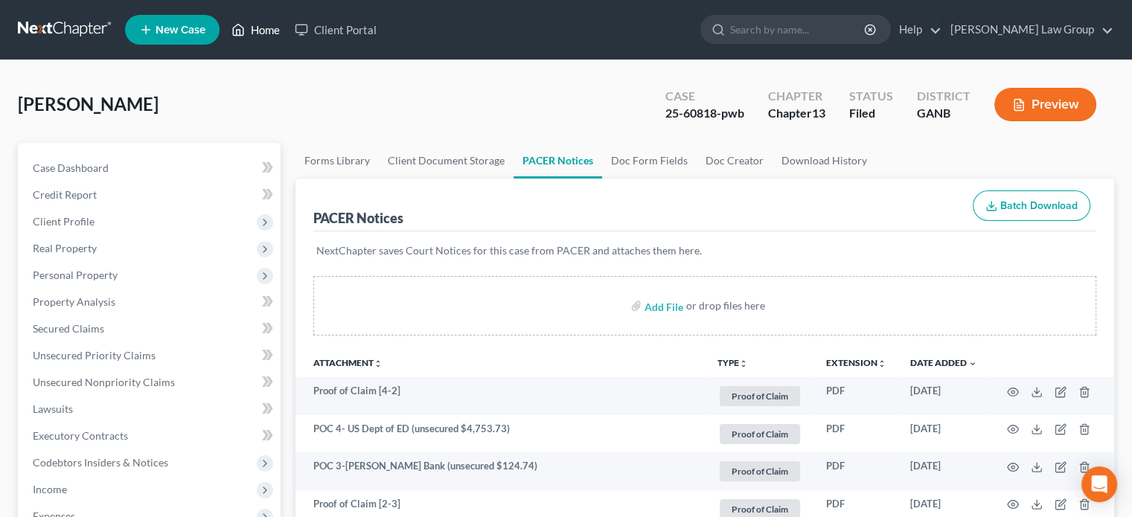
click at [249, 31] on link "Home" at bounding box center [255, 29] width 63 height 27
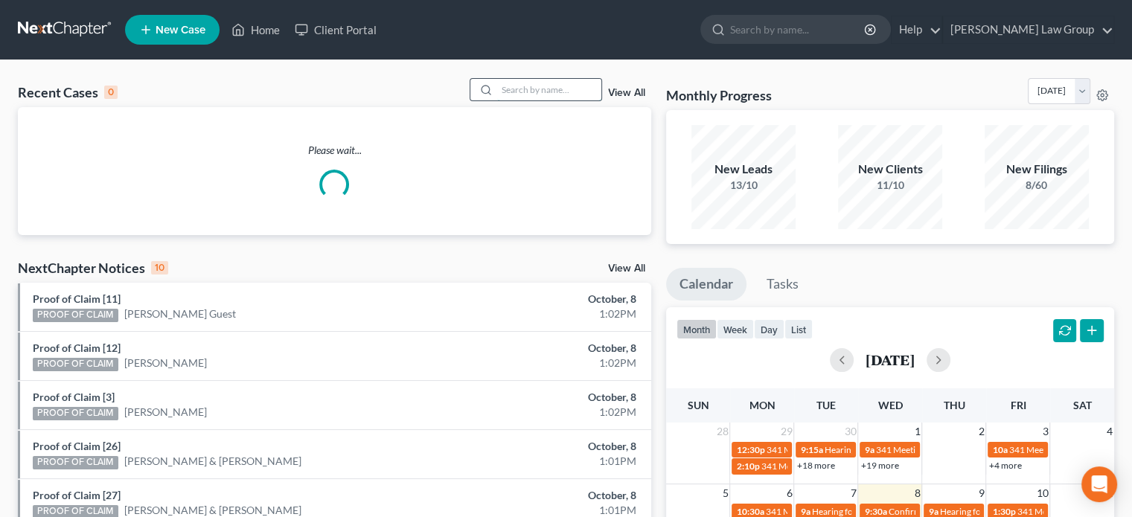
click at [516, 92] on input "search" at bounding box center [549, 90] width 104 height 22
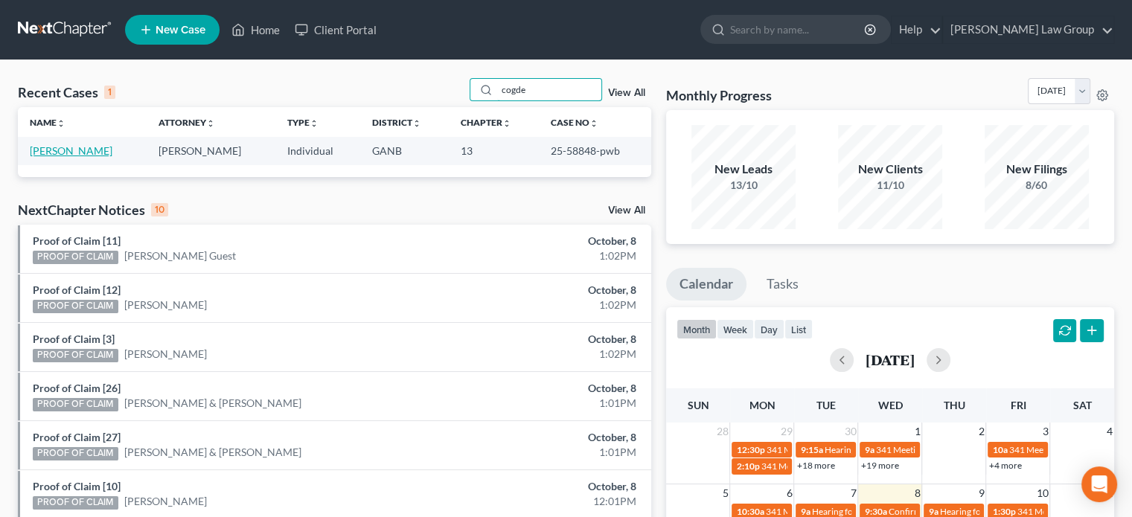
type input "cogde"
click at [73, 155] on link "[PERSON_NAME]" at bounding box center [71, 150] width 83 height 13
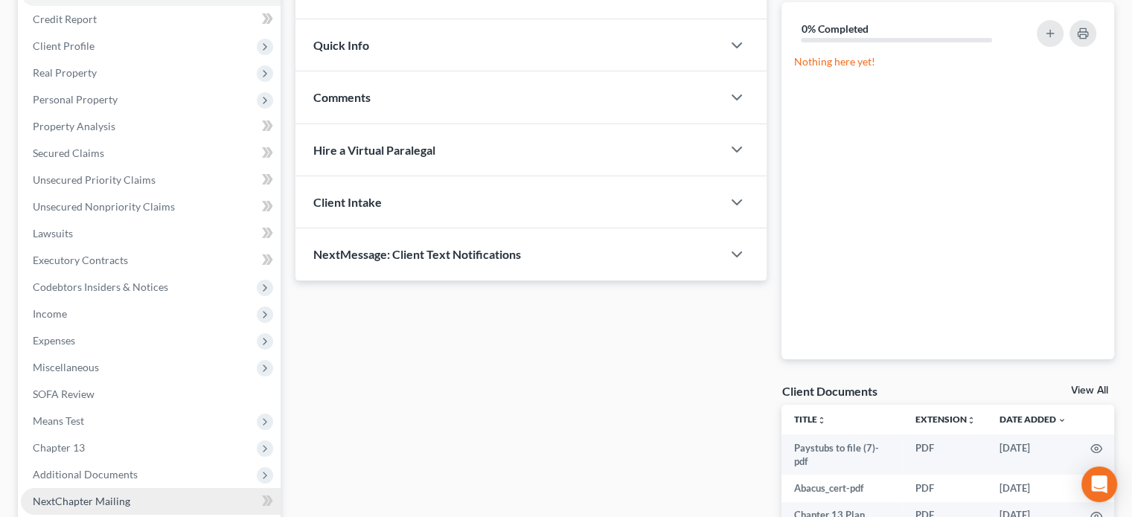
scroll to position [223, 0]
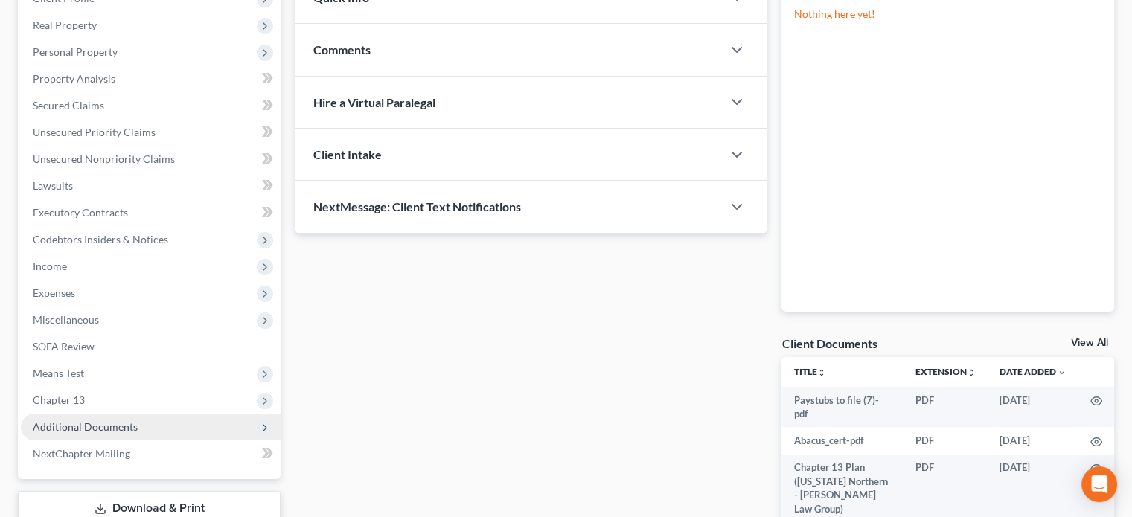
click at [90, 429] on span "Additional Documents" at bounding box center [85, 426] width 105 height 13
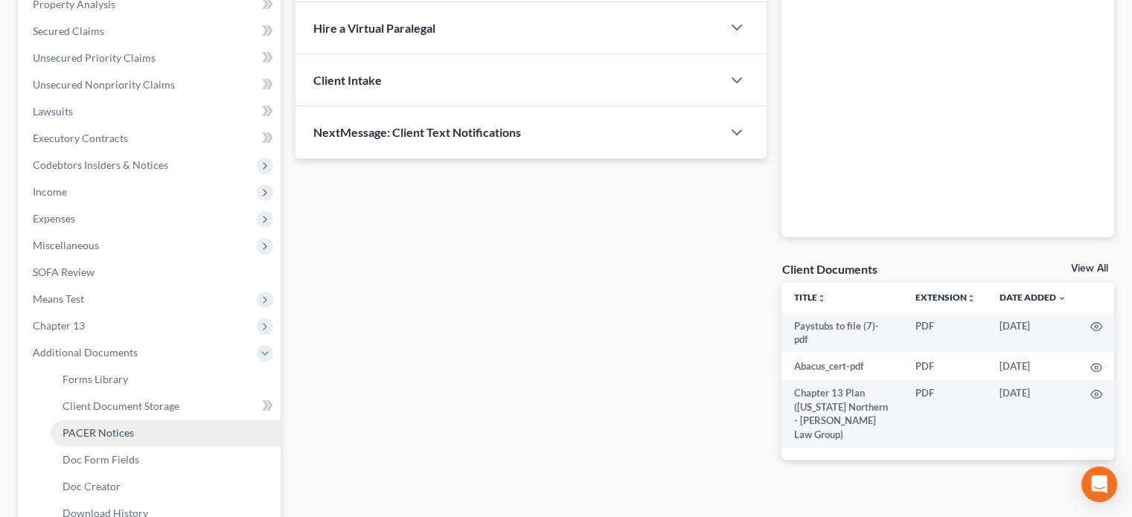
click at [95, 434] on span "PACER Notices" at bounding box center [98, 432] width 71 height 13
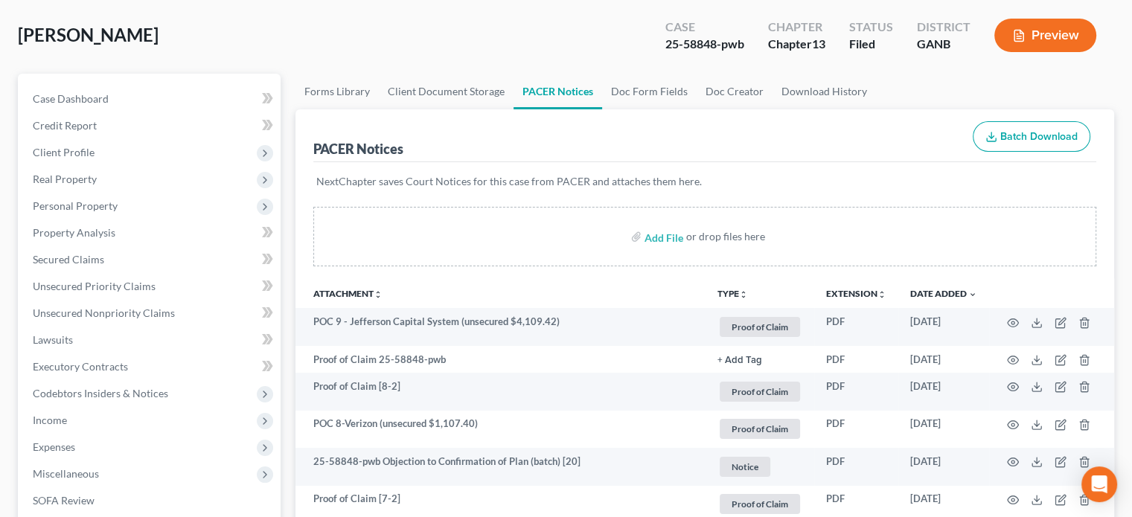
scroll to position [74, 0]
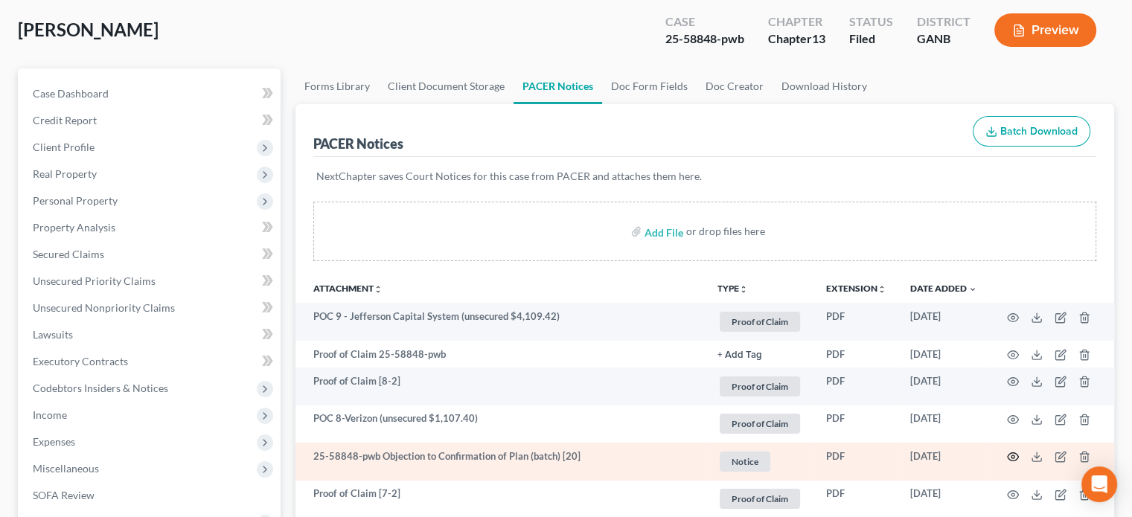
click at [1009, 453] on icon "button" at bounding box center [1013, 457] width 11 height 8
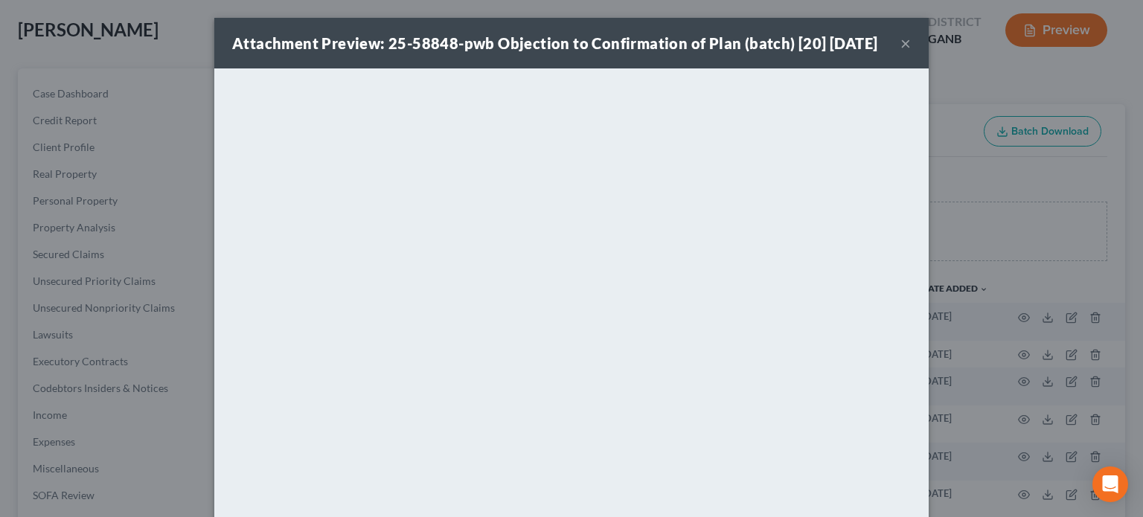
click at [901, 52] on button "×" at bounding box center [906, 43] width 10 height 18
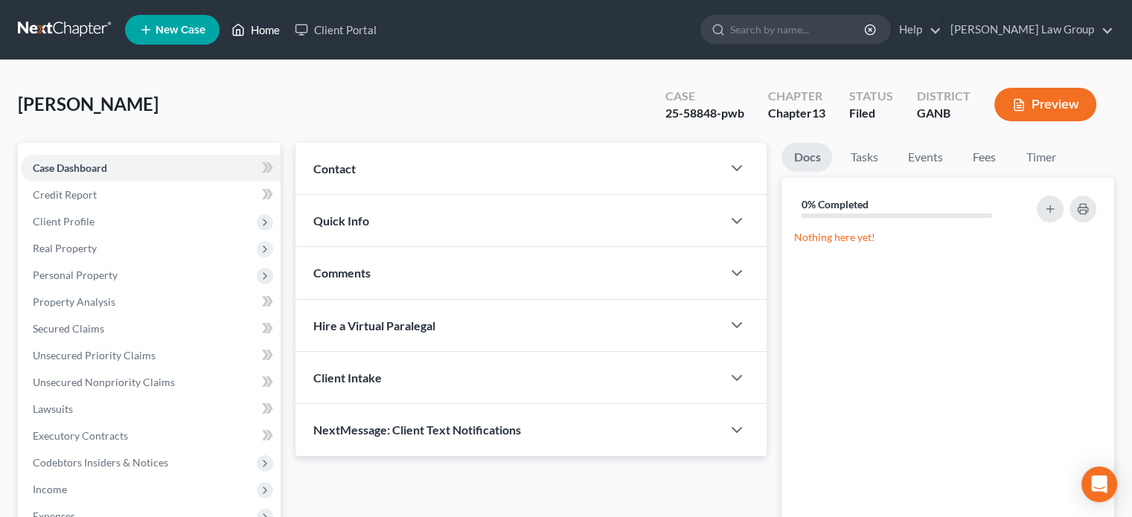
drag, startPoint x: 257, startPoint y: 25, endPoint x: 272, endPoint y: 28, distance: 15.2
click at [257, 25] on link "Home" at bounding box center [255, 29] width 63 height 27
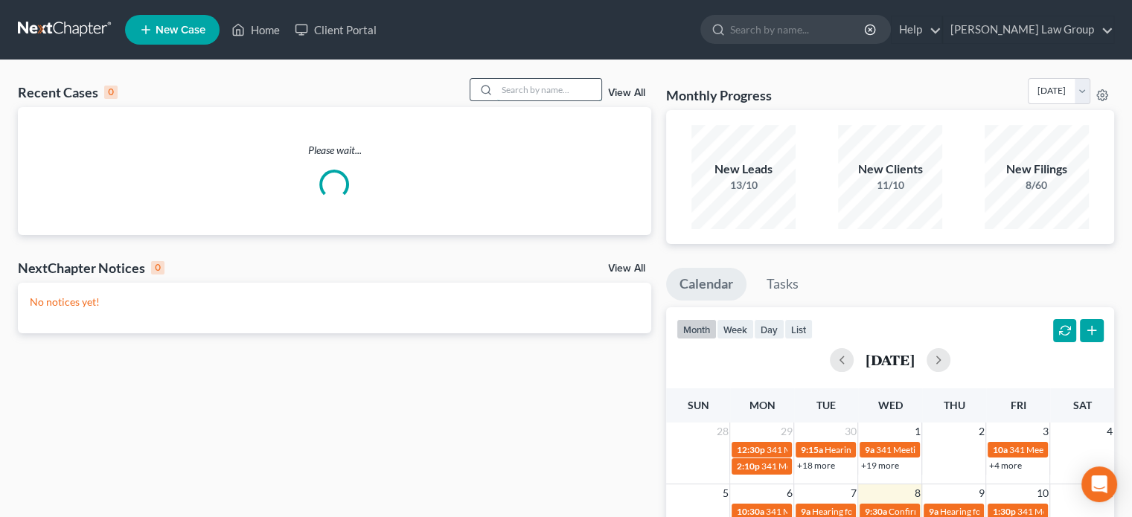
click at [519, 90] on input "search" at bounding box center [549, 90] width 104 height 22
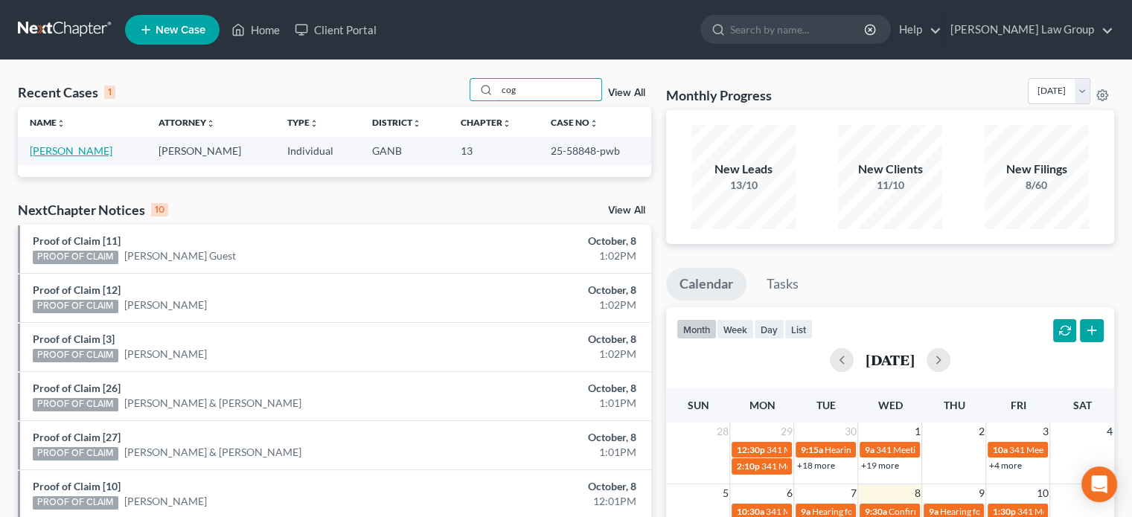
type input "cog"
click at [55, 150] on link "[PERSON_NAME]" at bounding box center [71, 150] width 83 height 13
